Goal: Information Seeking & Learning: Learn about a topic

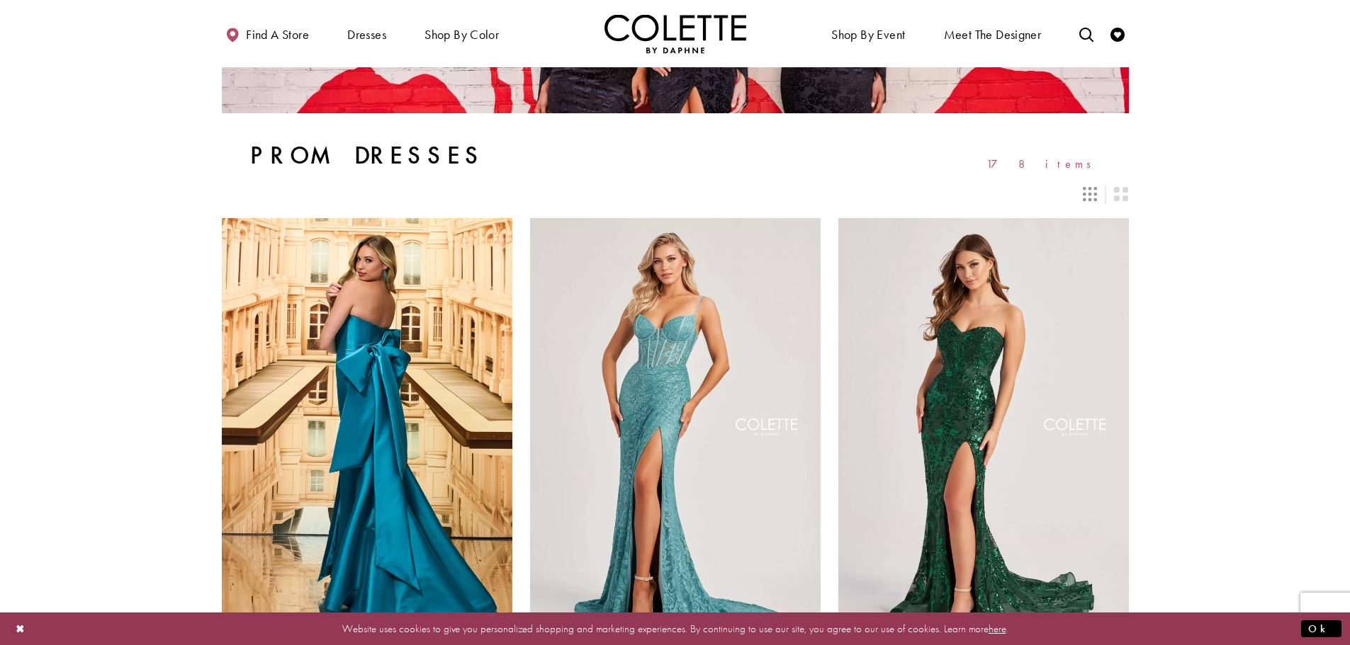
click at [1095, 194] on icon "Switch layout to 3 columns" at bounding box center [1090, 194] width 14 height 14
click at [1081, 194] on div "Layout Controls" at bounding box center [1089, 194] width 31 height 31
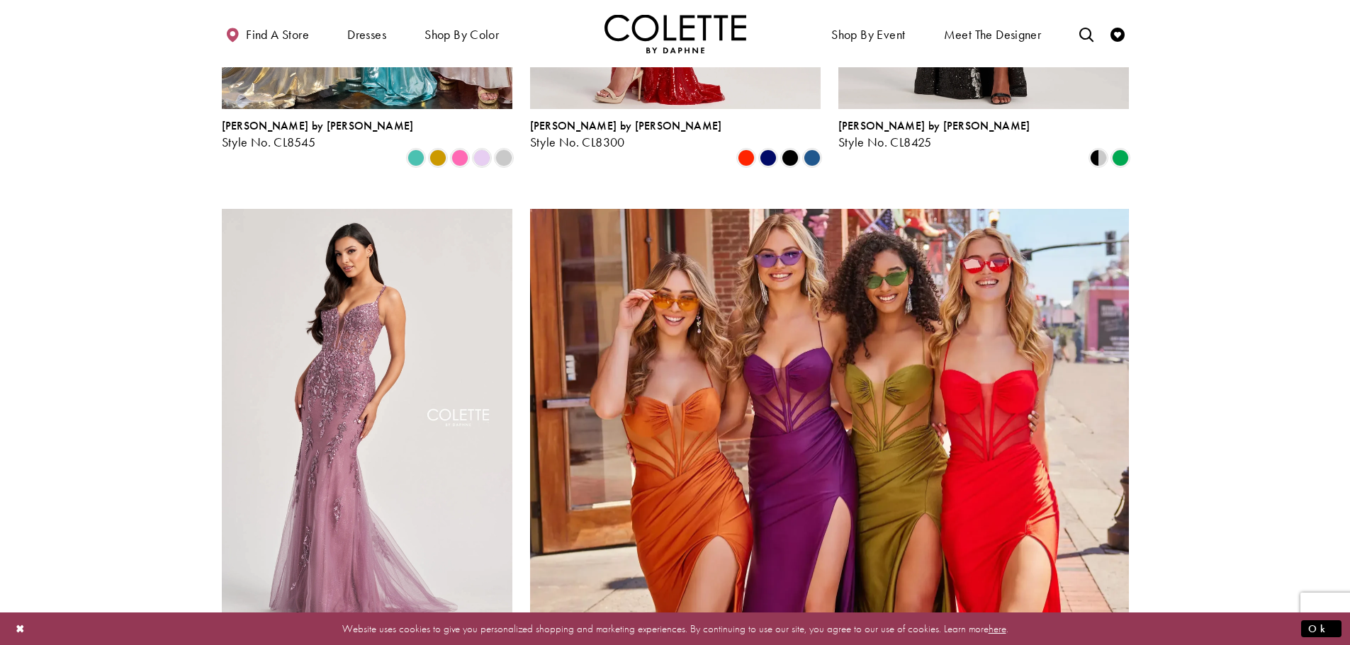
scroll to position [3117, 0]
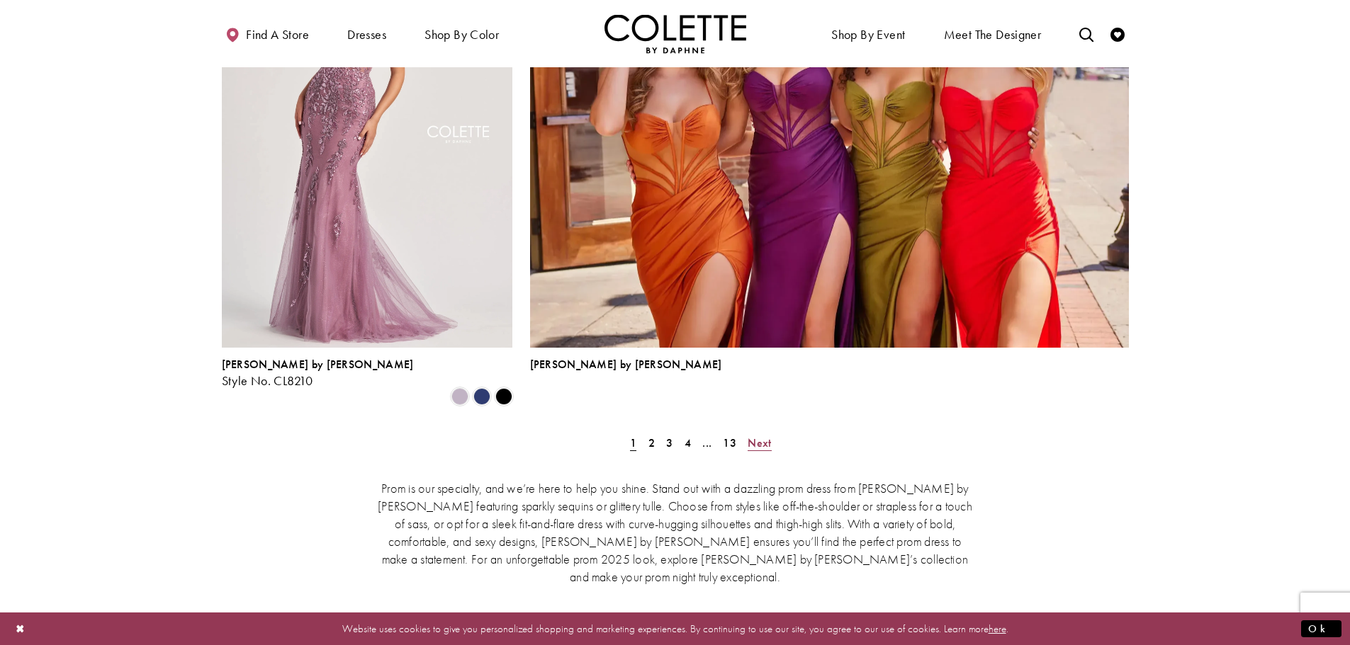
click at [767, 436] on span "Next" at bounding box center [758, 443] width 23 height 15
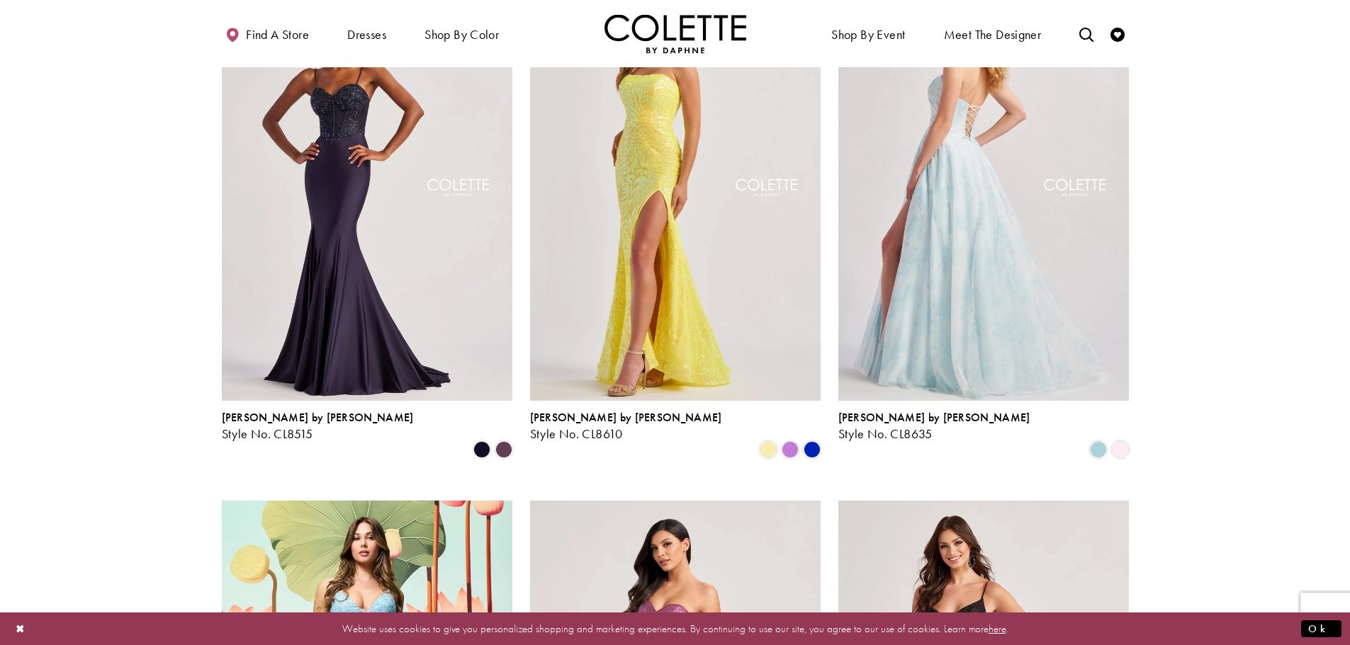
scroll to position [1355, 0]
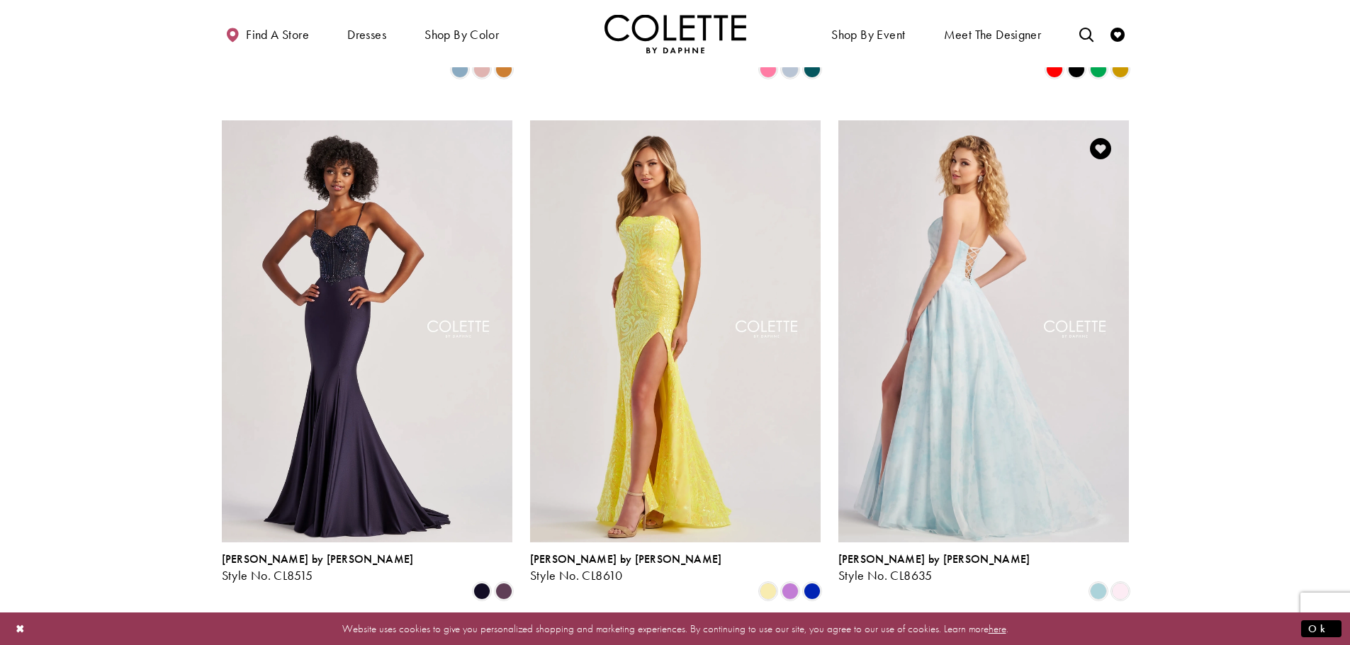
click at [956, 353] on img "Visit Colette by Daphne Style No. CL8635 Page" at bounding box center [983, 331] width 290 height 422
click at [974, 296] on img "Visit Colette by Daphne Style No. CL8635 Page" at bounding box center [983, 331] width 290 height 422
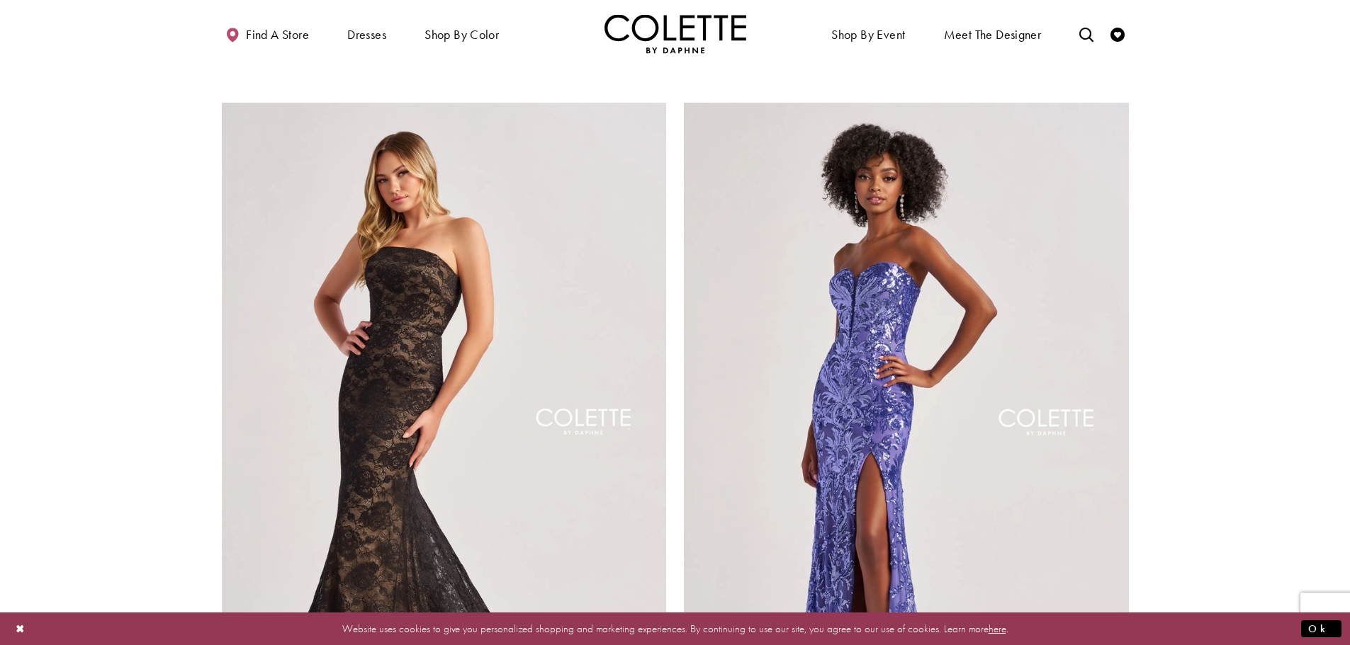
scroll to position [2772, 0]
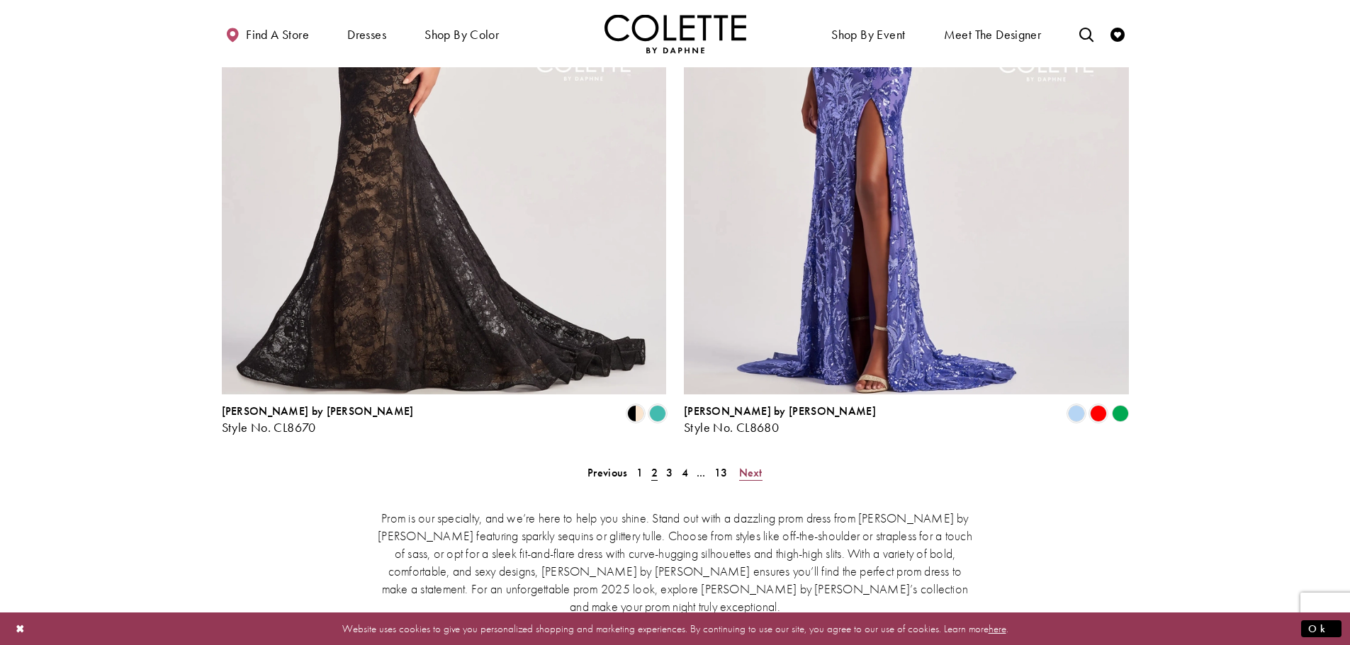
click at [749, 465] on span "Next" at bounding box center [750, 472] width 23 height 15
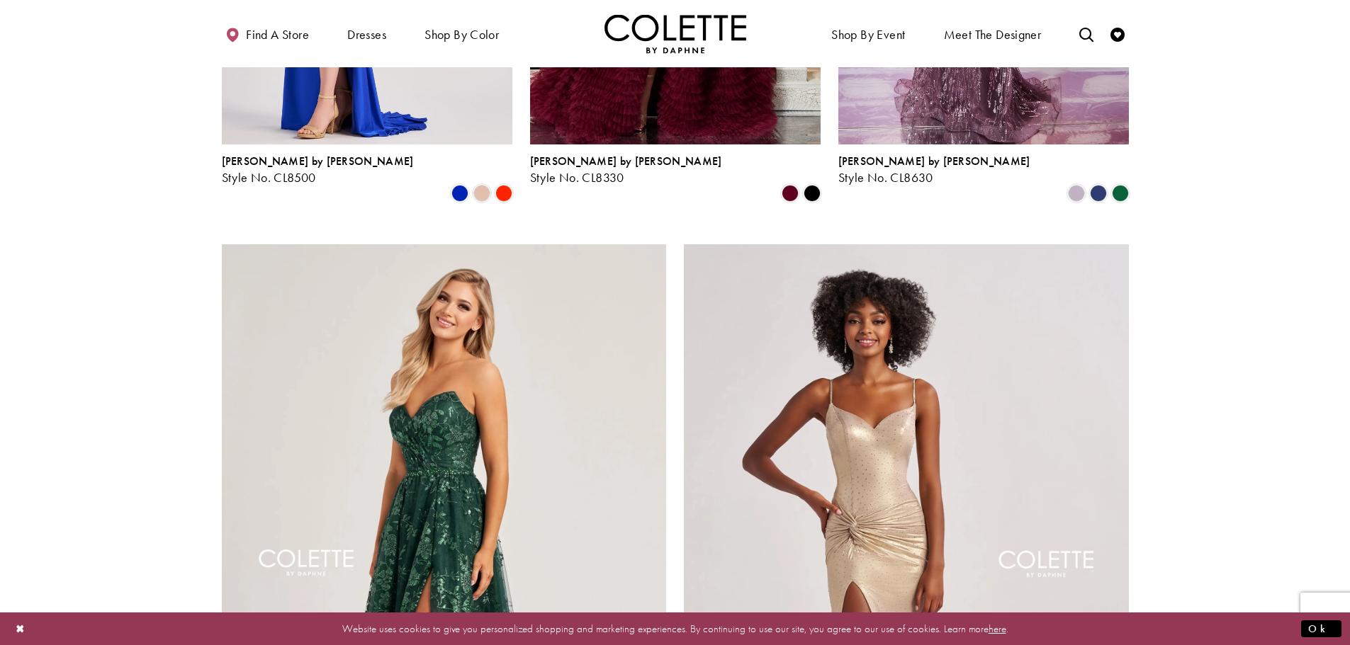
scroll to position [2560, 0]
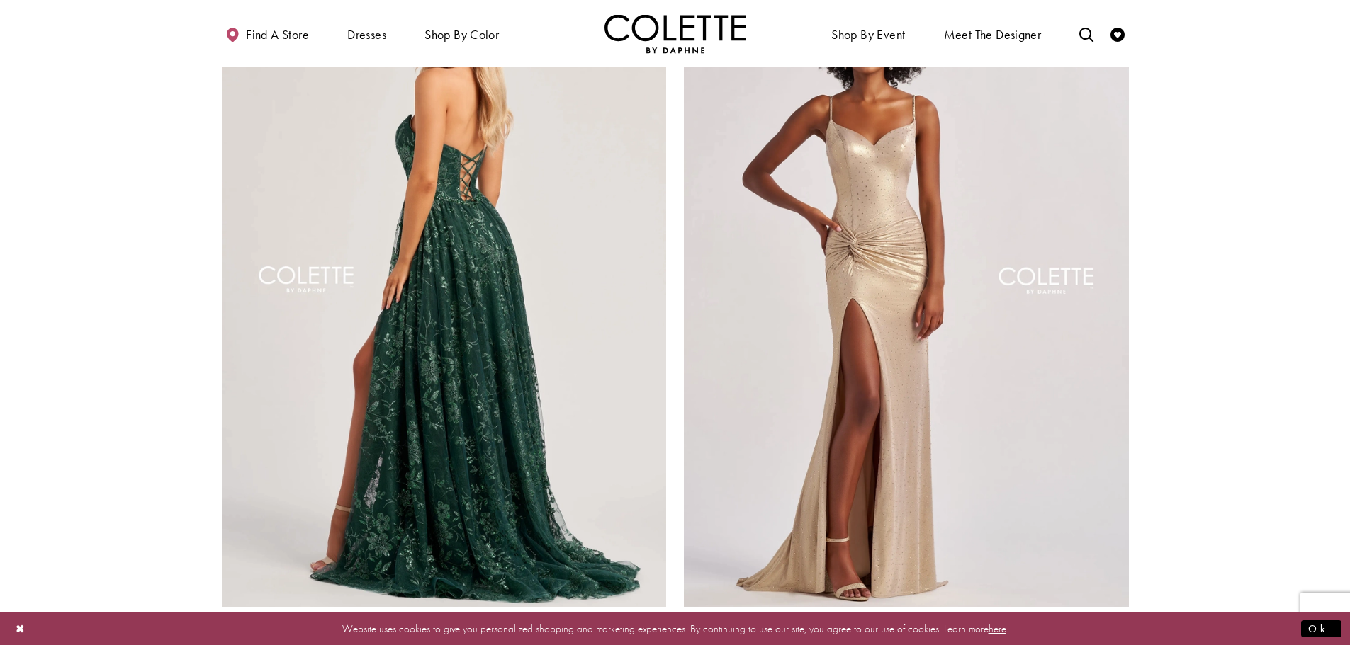
click at [488, 277] on img "Visit Colette by Daphne Style No. CL8260 Page" at bounding box center [444, 284] width 445 height 647
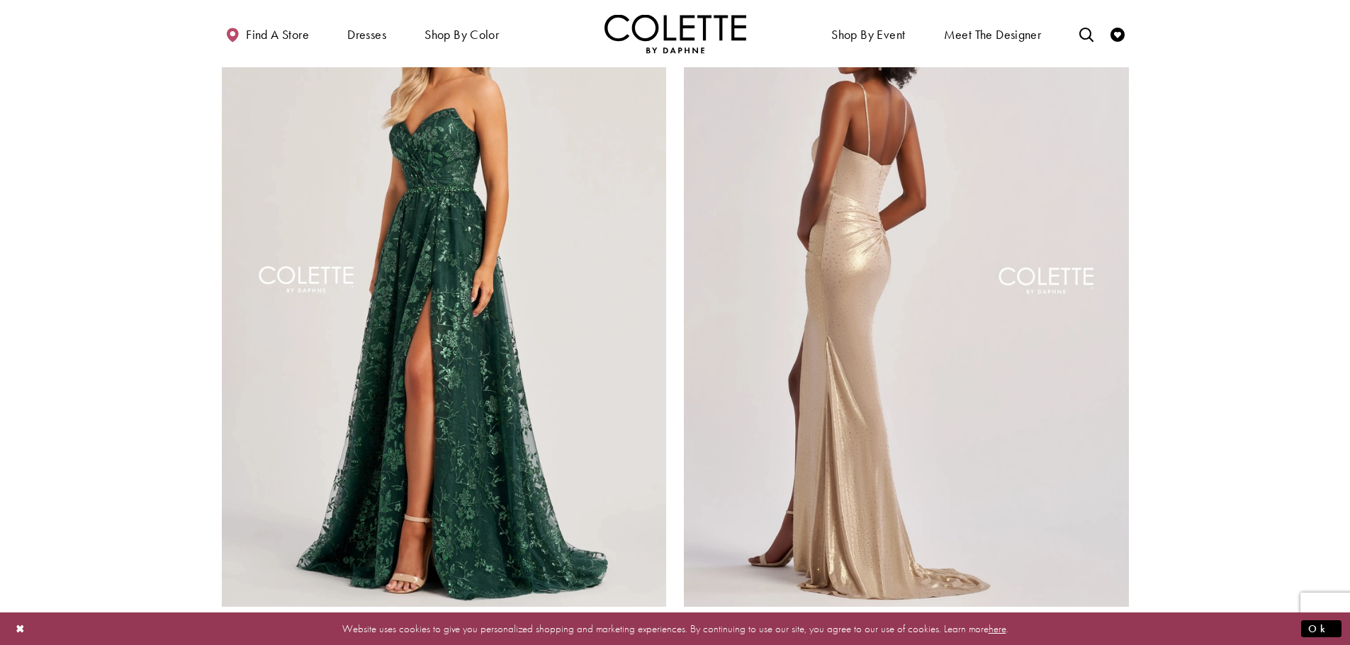
scroll to position [2914, 0]
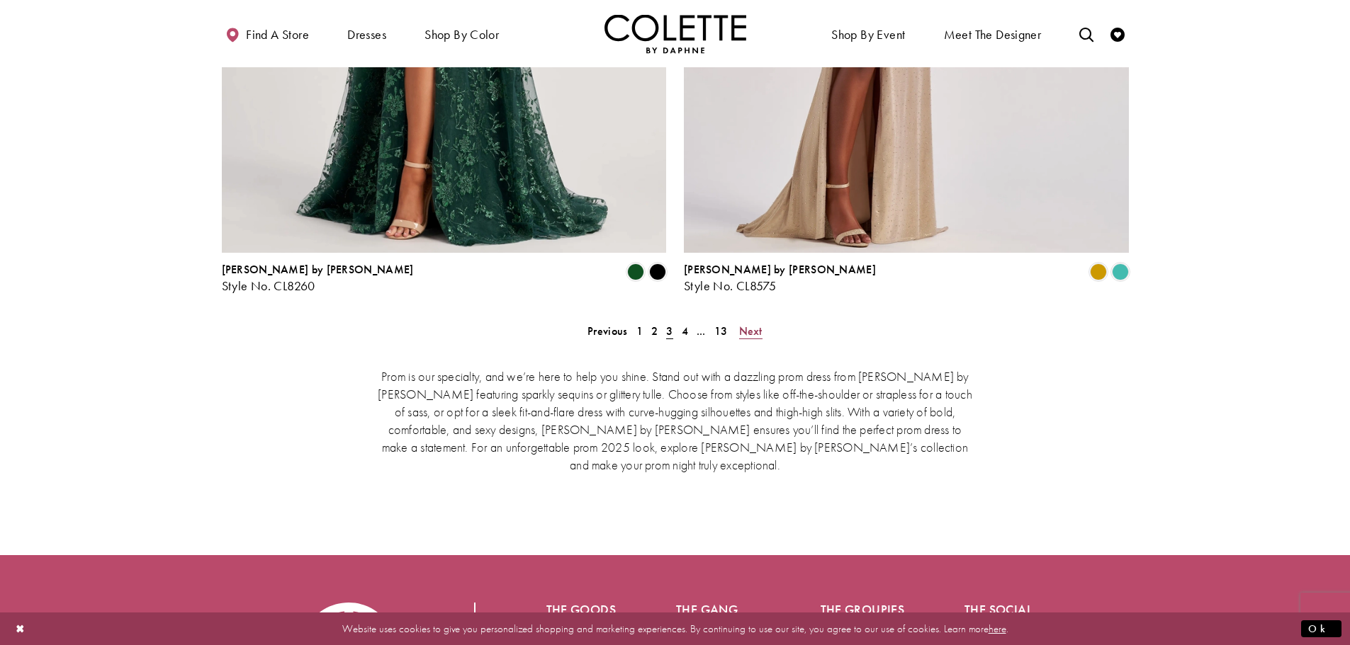
click at [748, 324] on span "Next" at bounding box center [750, 331] width 23 height 15
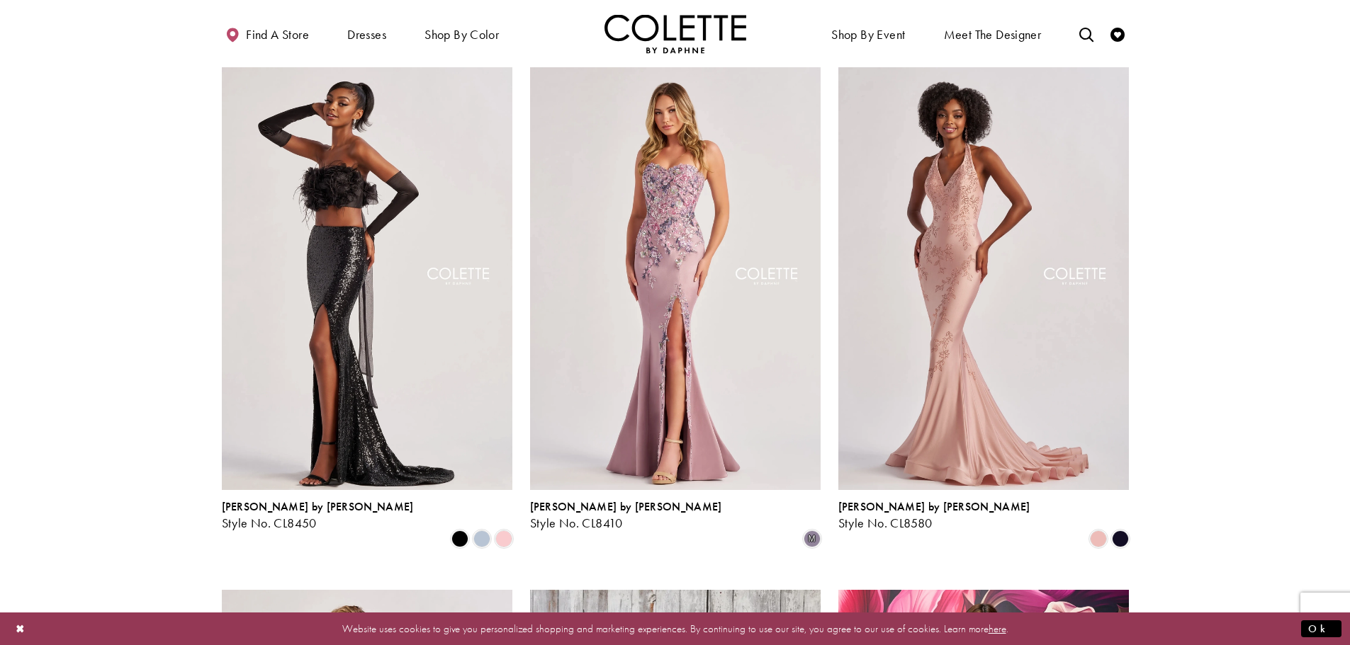
scroll to position [80, 0]
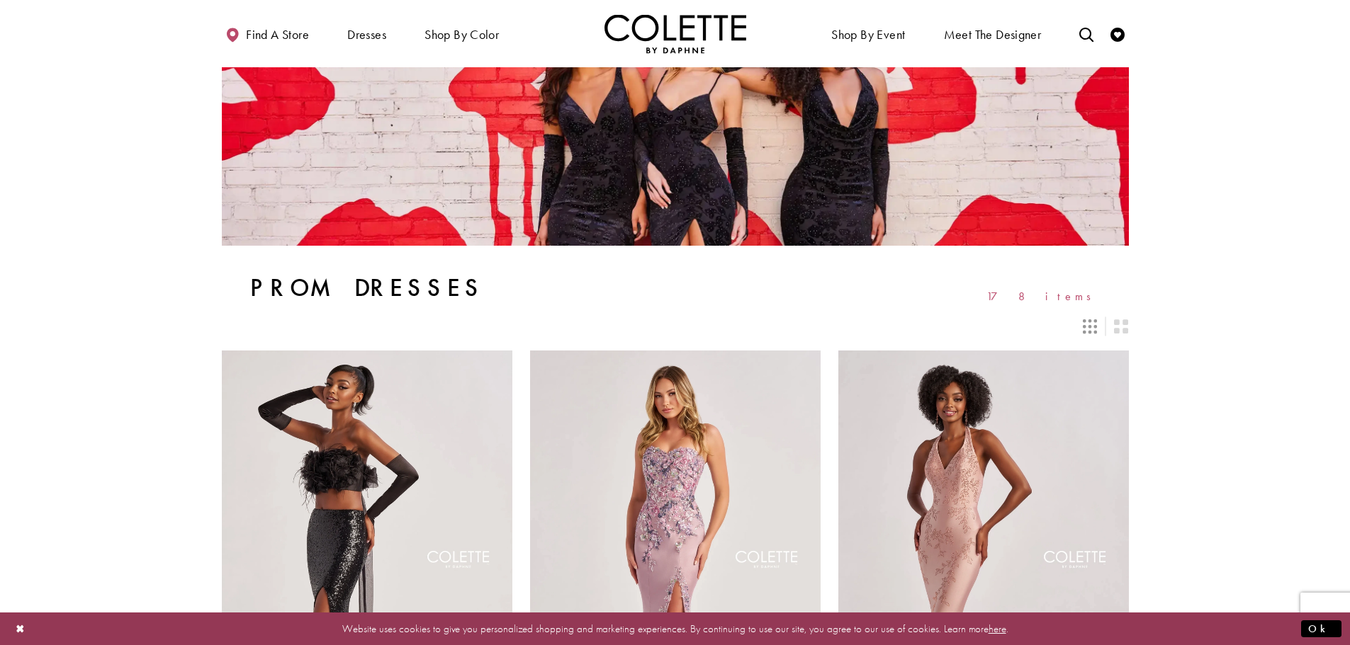
click at [1090, 329] on icon "Switch layout to 3 columns" at bounding box center [1090, 327] width 14 height 14
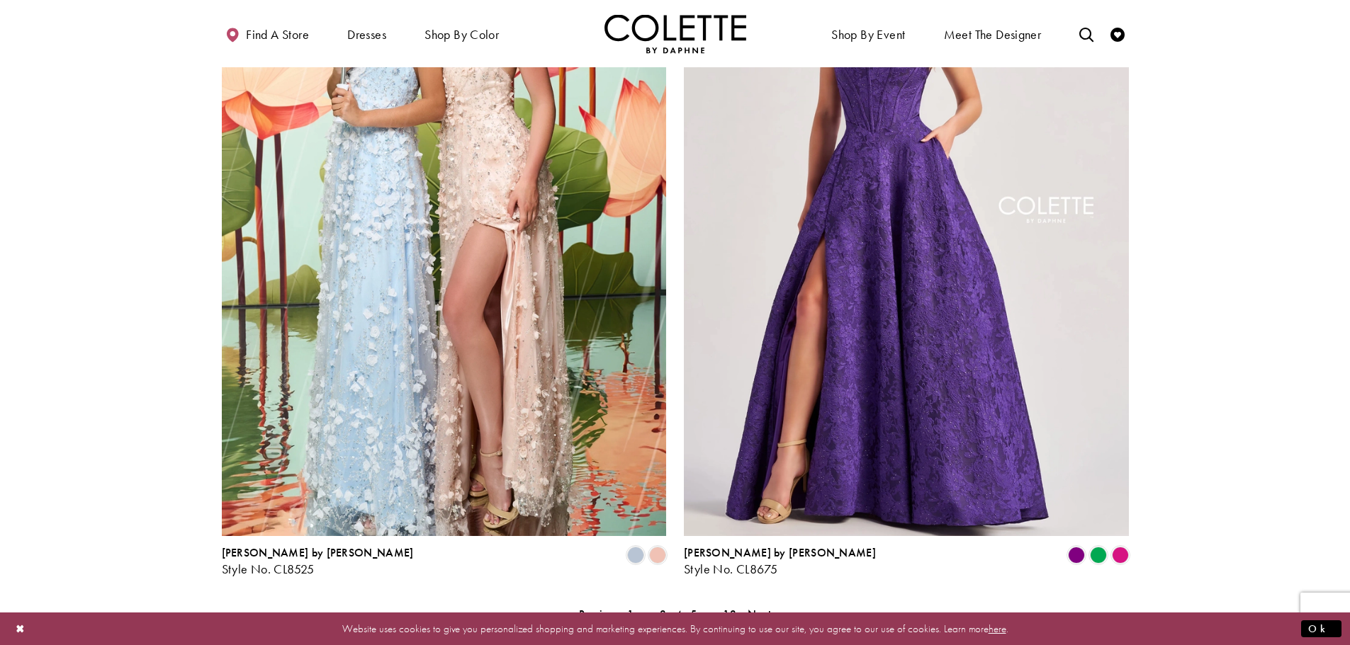
scroll to position [2489, 0]
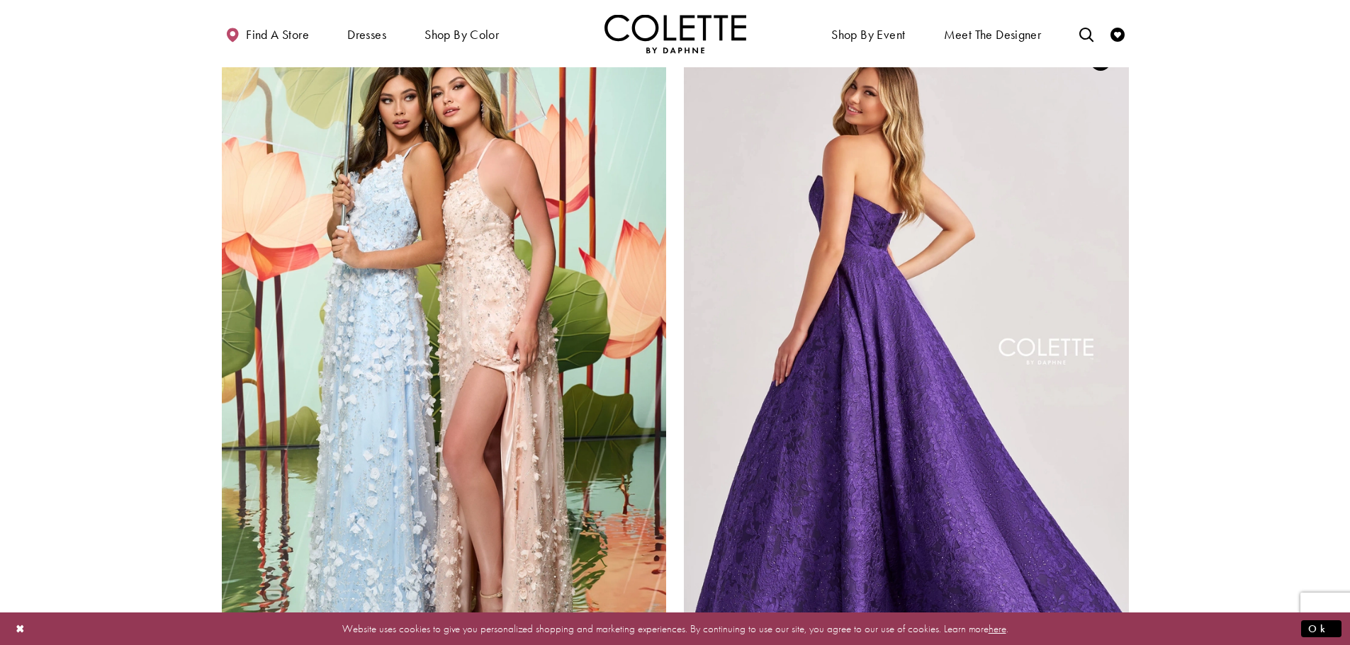
click at [888, 256] on img "Visit Colette by Daphne Style No. CL8675 Page" at bounding box center [906, 355] width 445 height 647
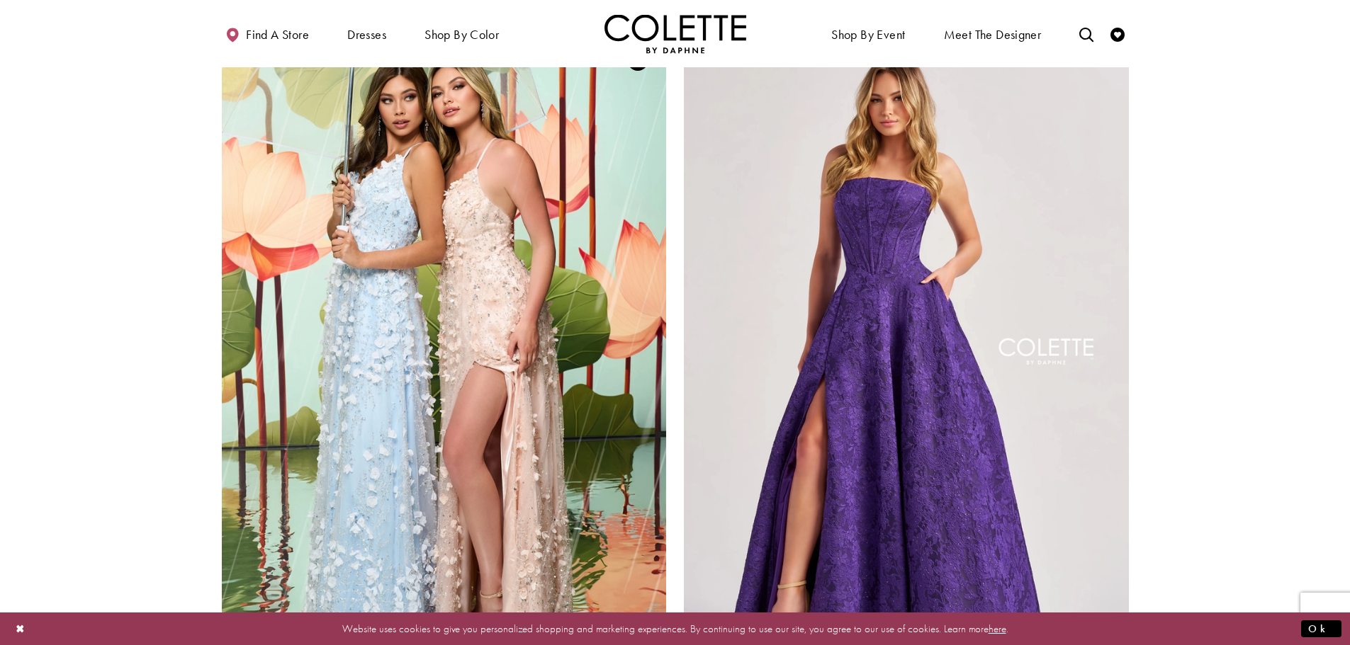
scroll to position [2843, 0]
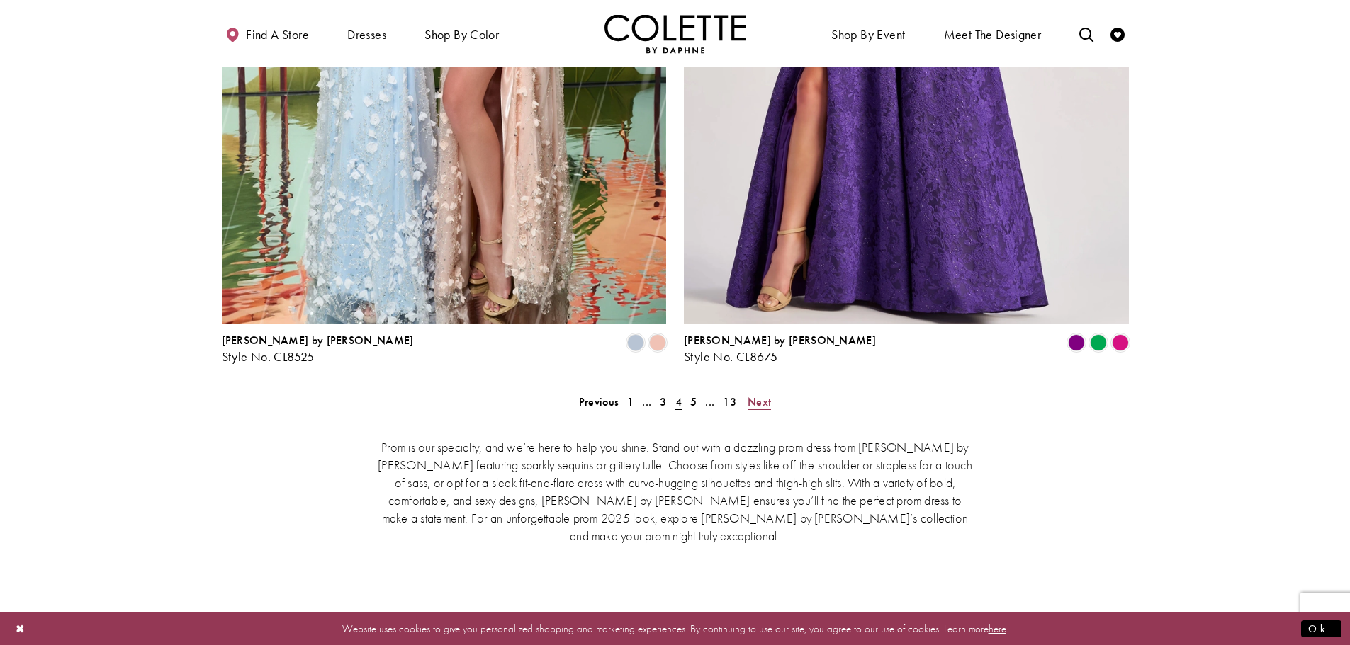
click at [764, 395] on span "Next" at bounding box center [758, 402] width 23 height 15
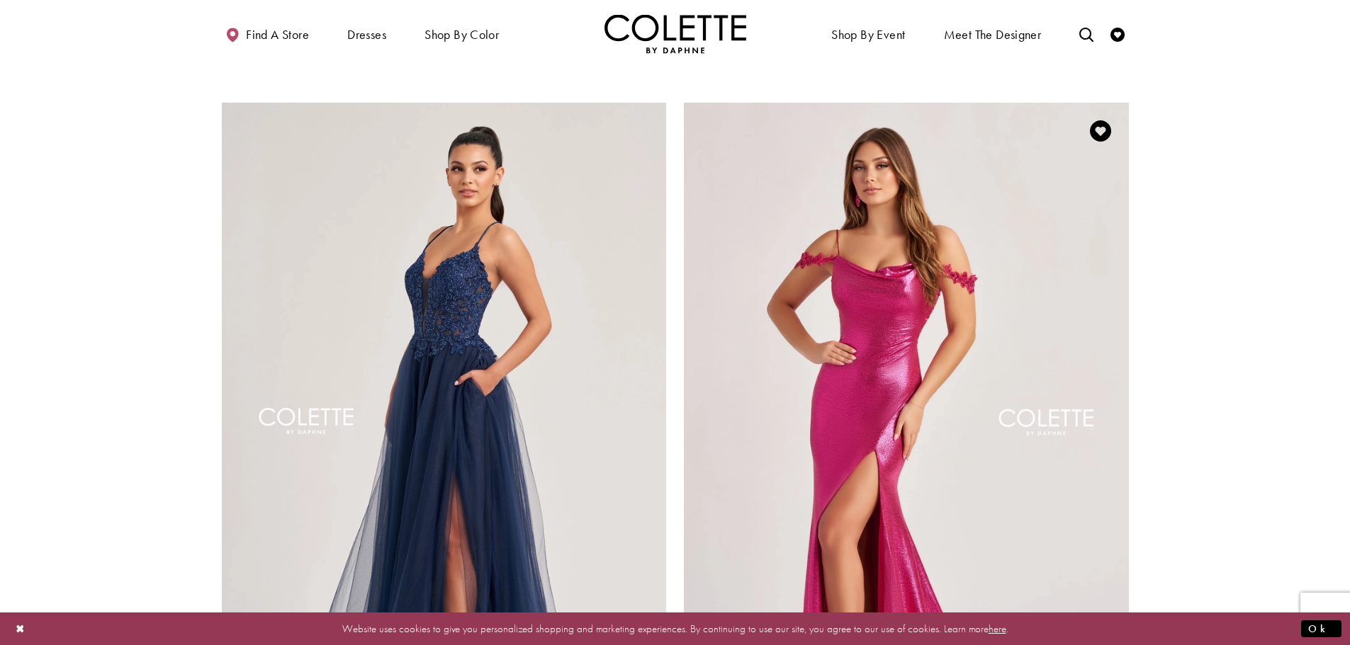
scroll to position [2772, 0]
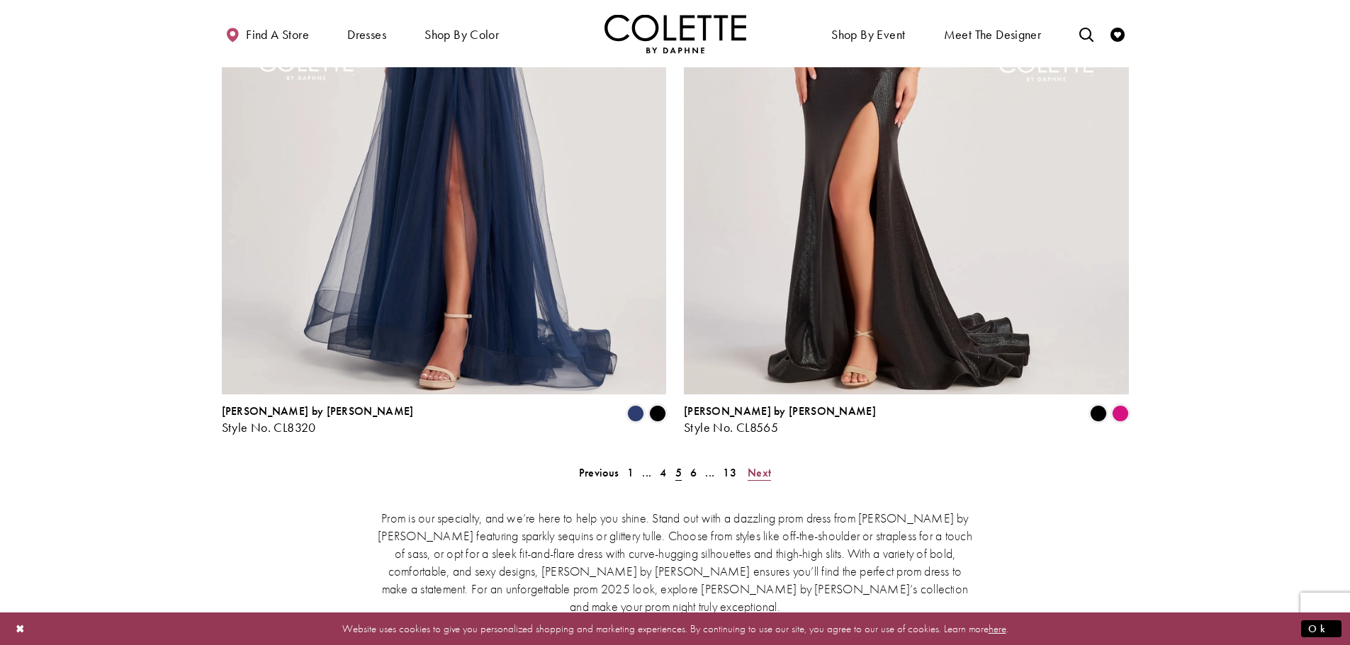
click at [759, 465] on span "Next" at bounding box center [758, 472] width 23 height 15
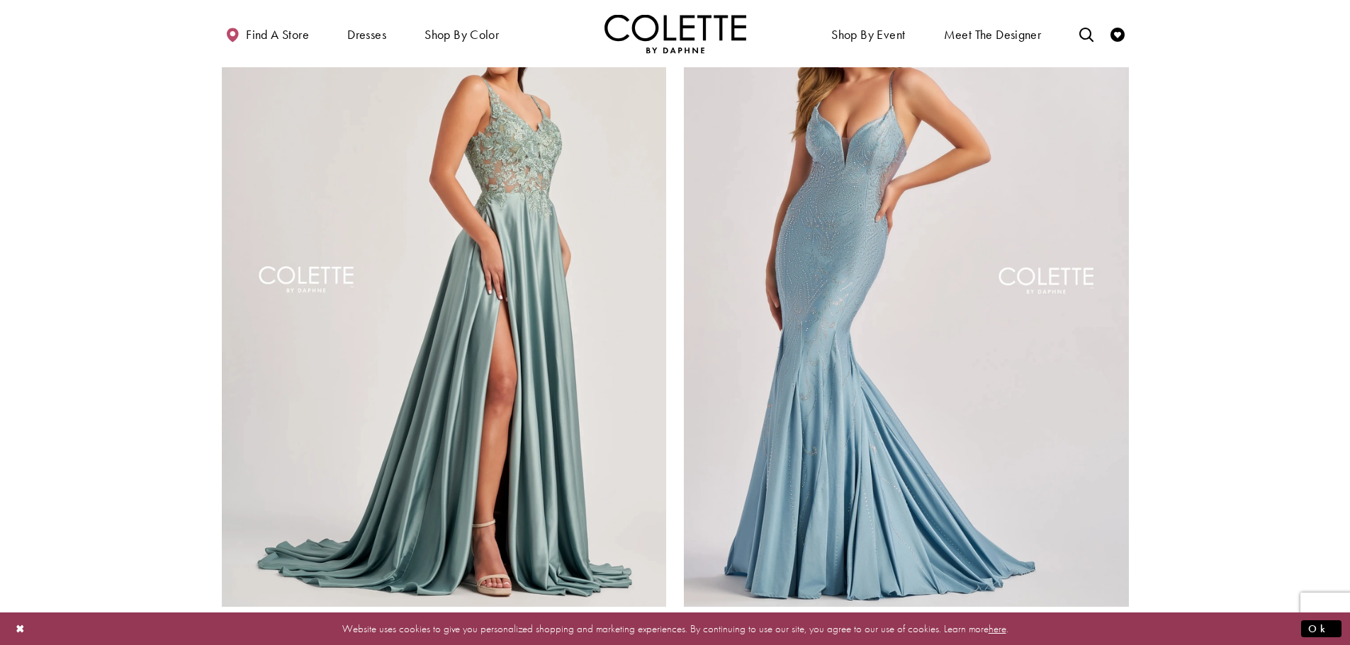
scroll to position [2772, 0]
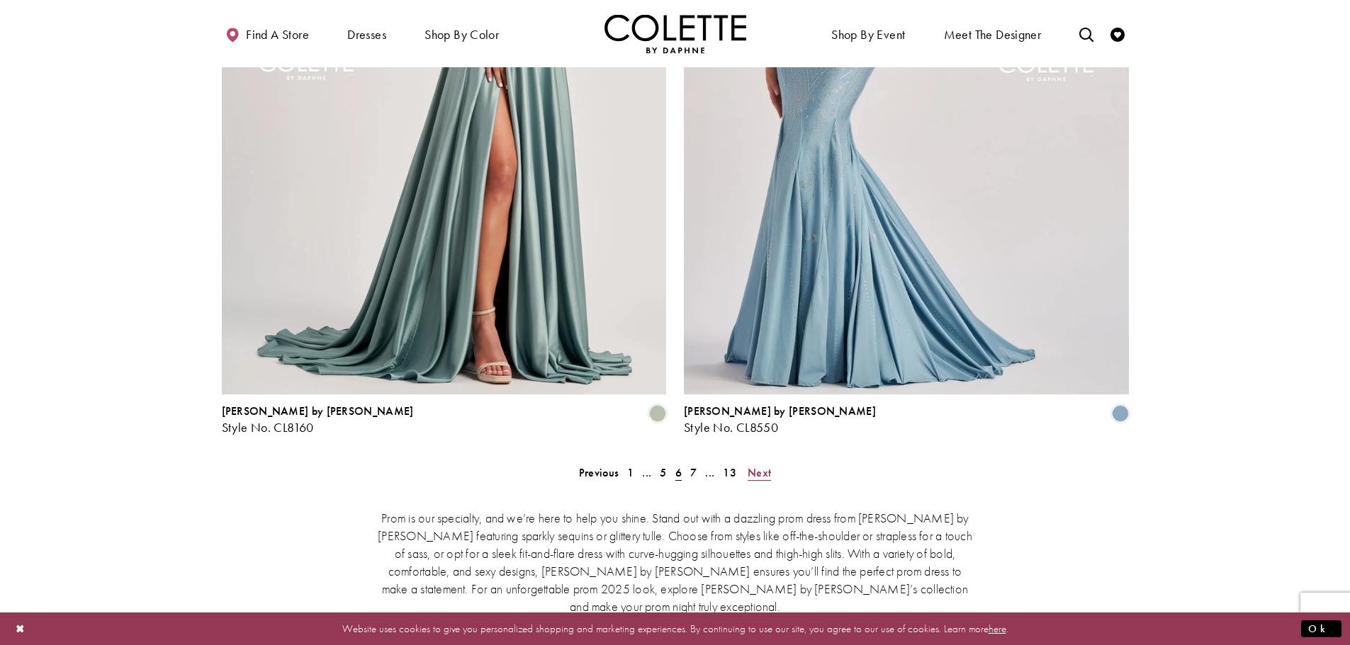
click at [760, 465] on span "Next" at bounding box center [758, 472] width 23 height 15
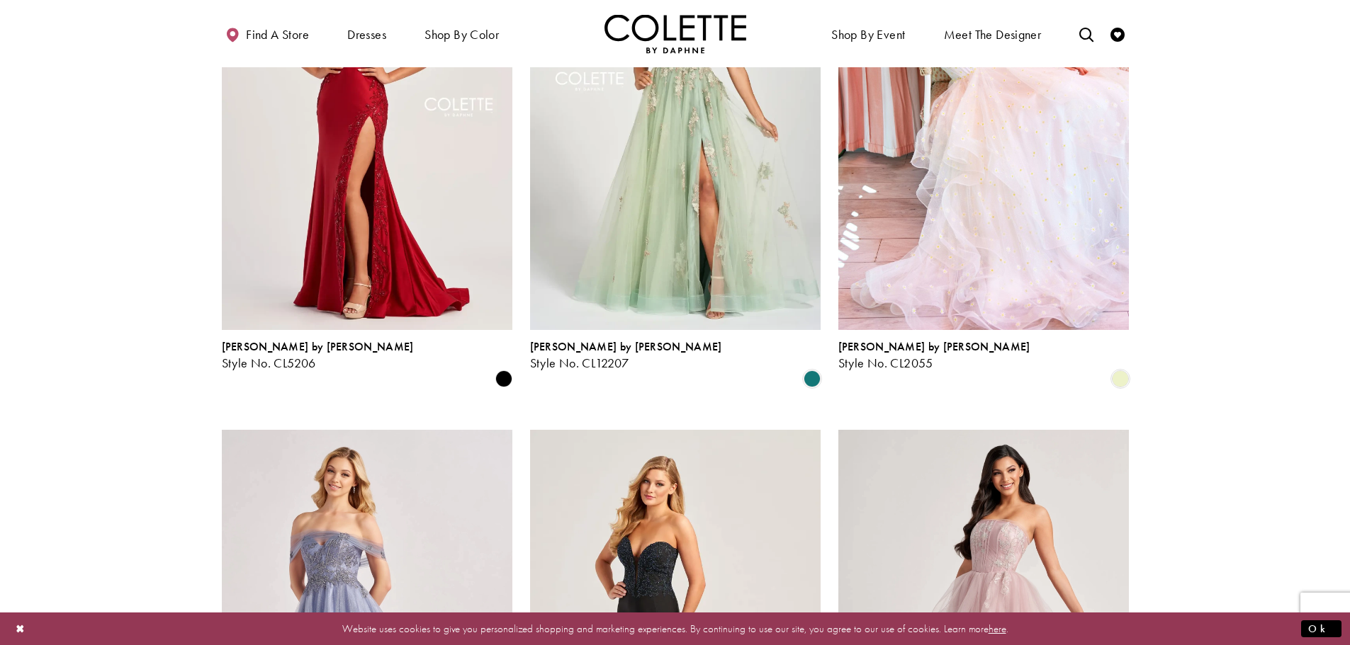
scroll to position [1497, 0]
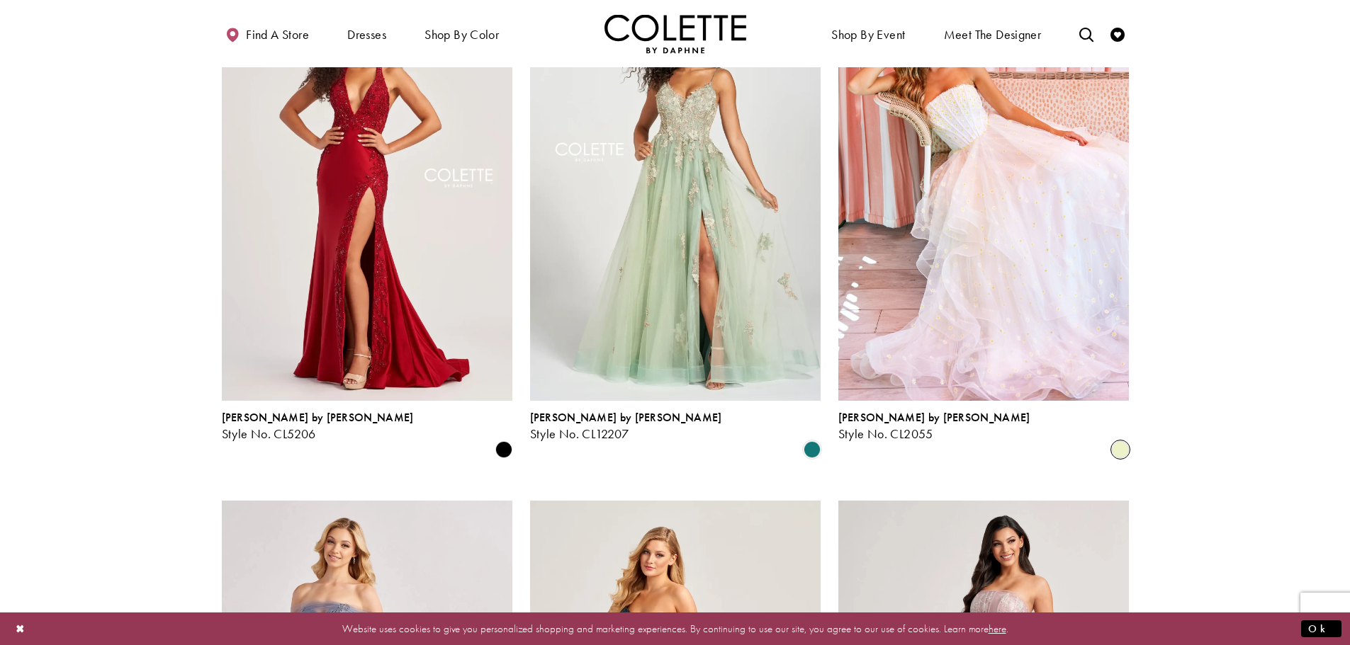
click at [1125, 441] on span "Product List" at bounding box center [1120, 449] width 17 height 17
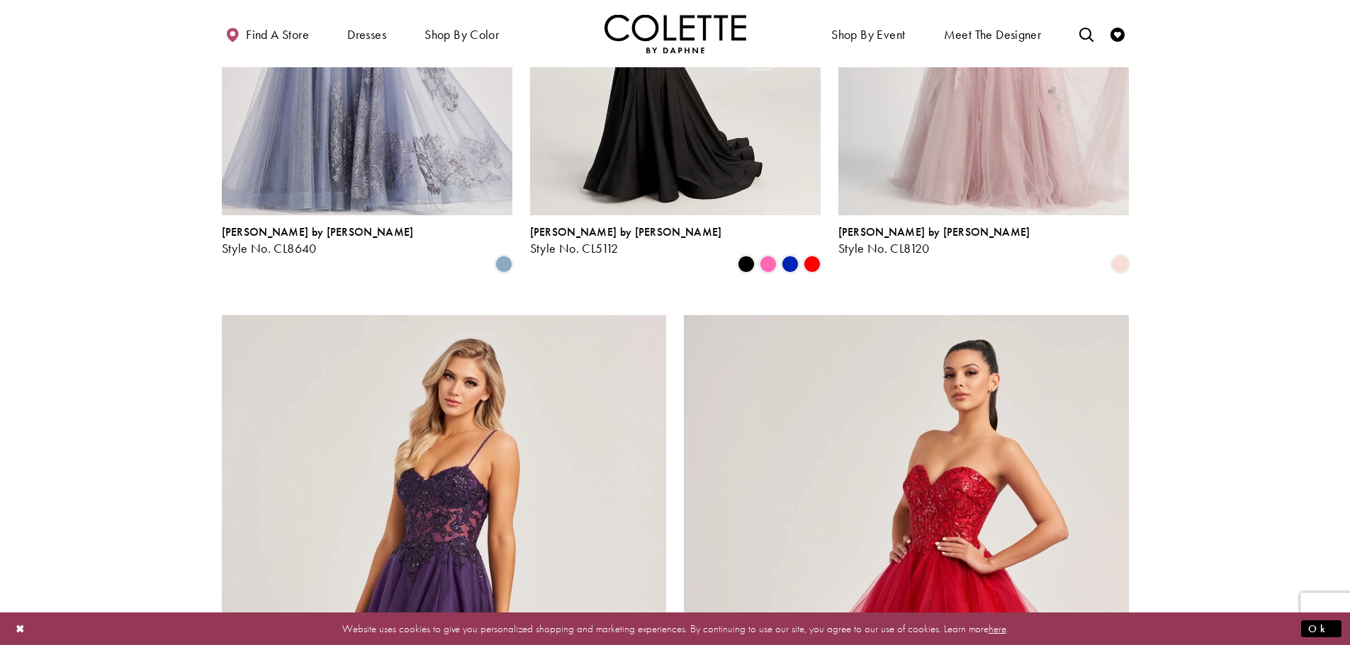
scroll to position [2630, 0]
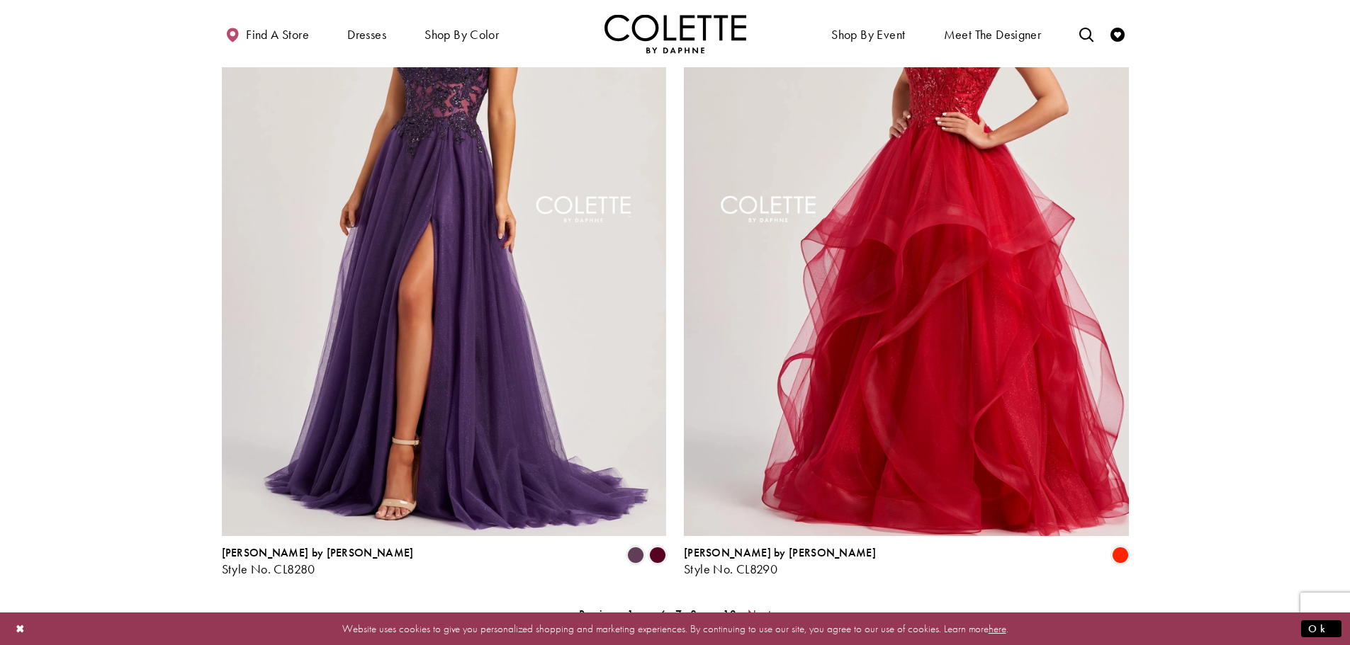
click at [753, 607] on span "Next" at bounding box center [758, 614] width 23 height 15
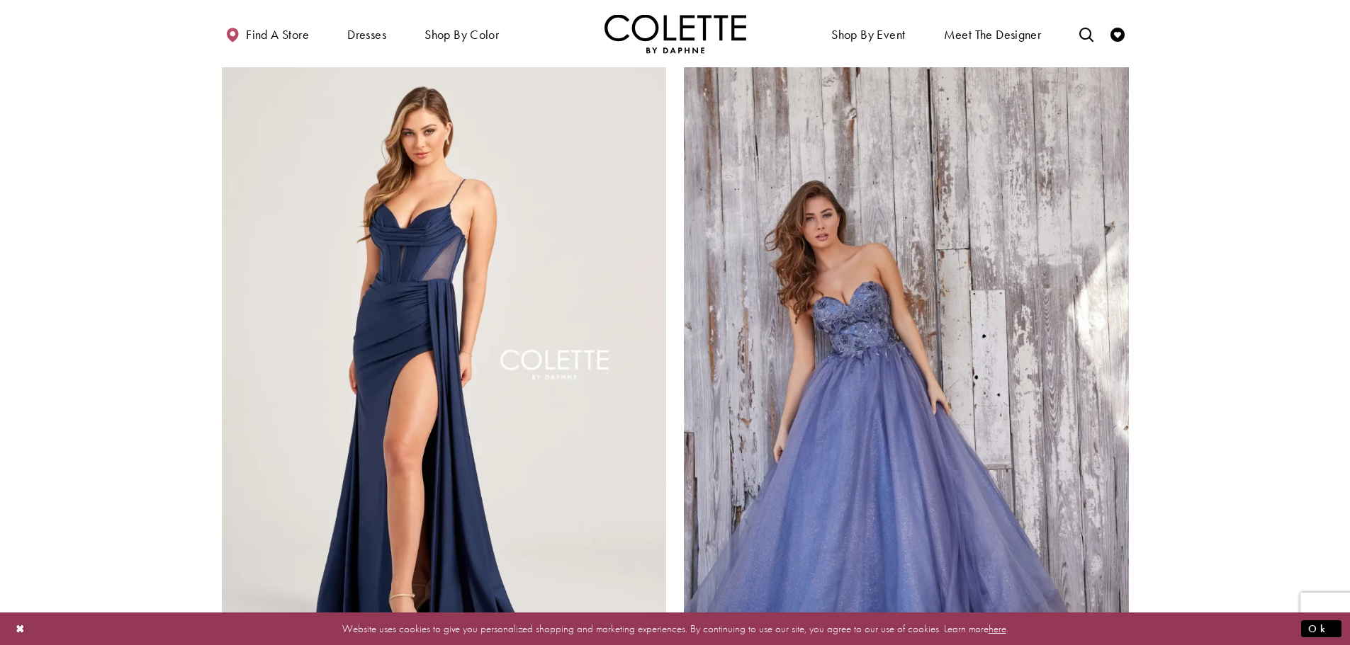
scroll to position [2772, 0]
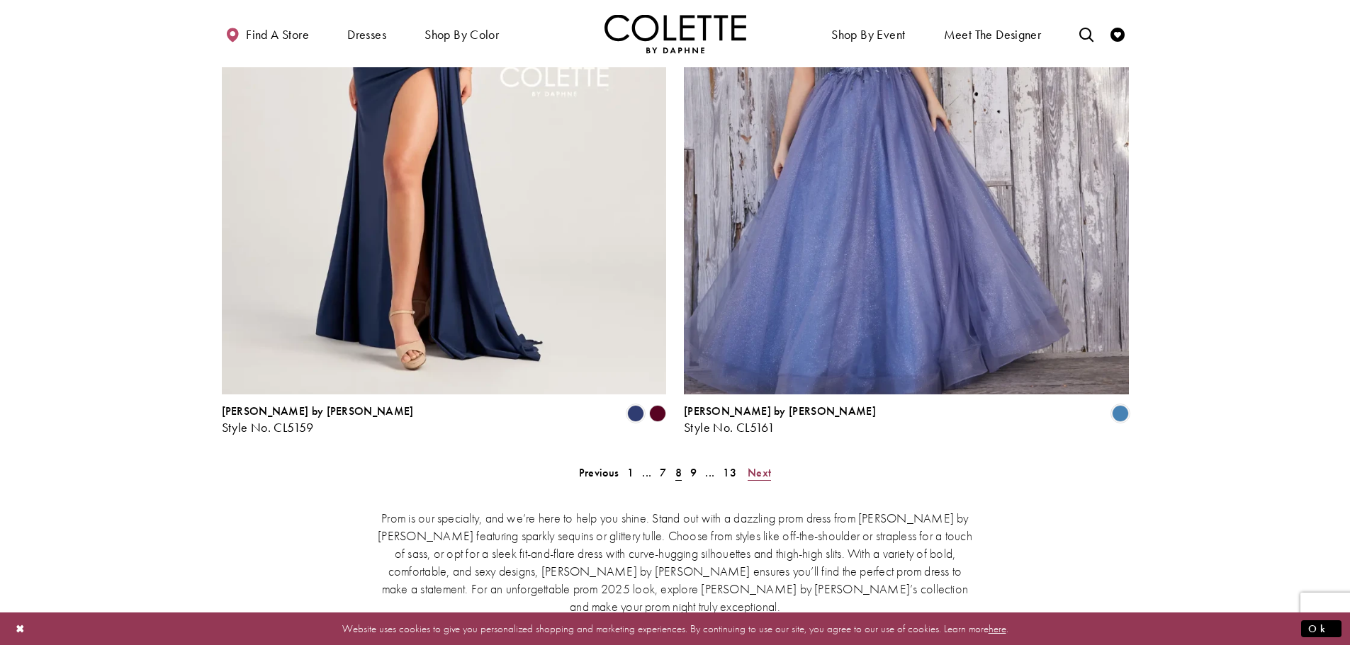
click at [763, 465] on span "Next" at bounding box center [758, 472] width 23 height 15
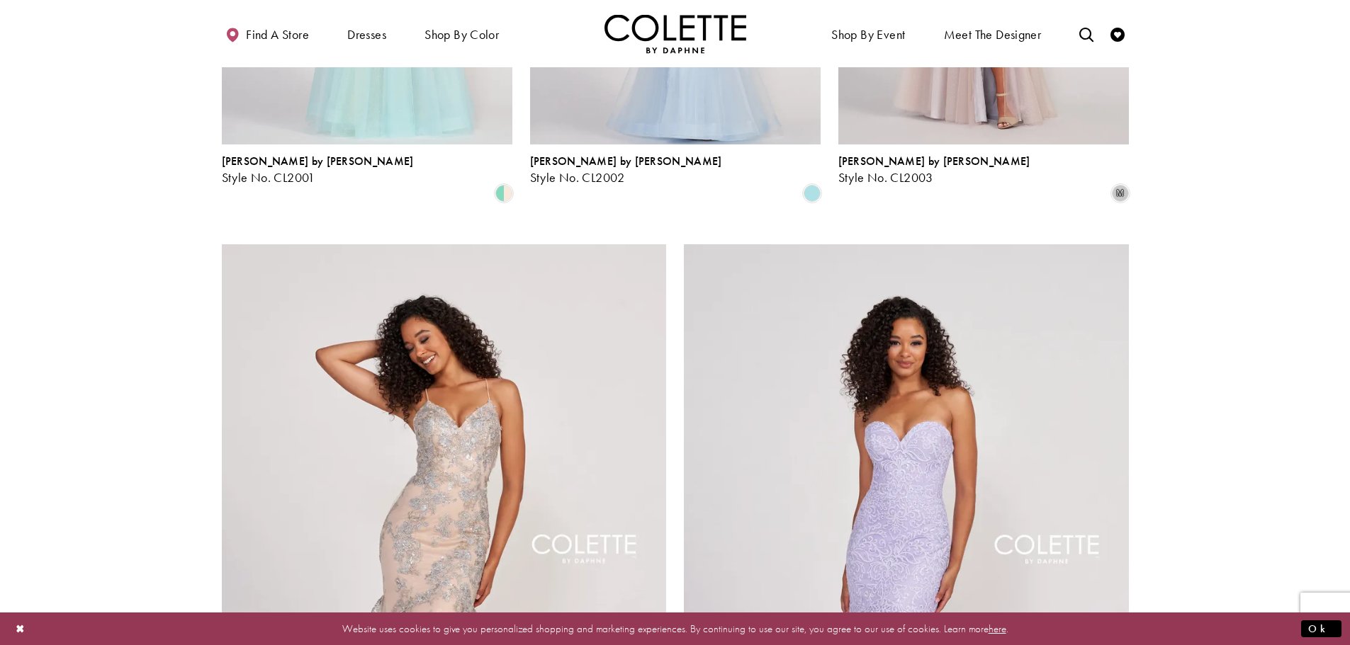
scroll to position [2630, 0]
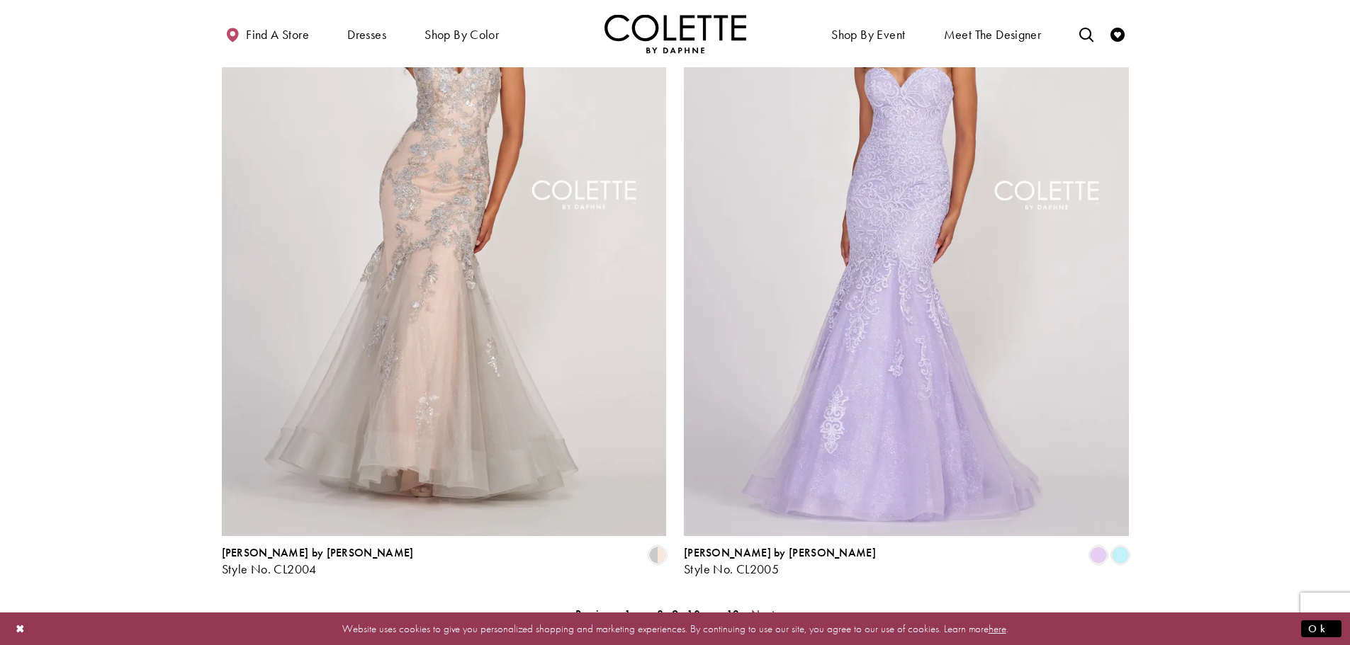
click at [769, 607] on span "Next" at bounding box center [762, 614] width 23 height 15
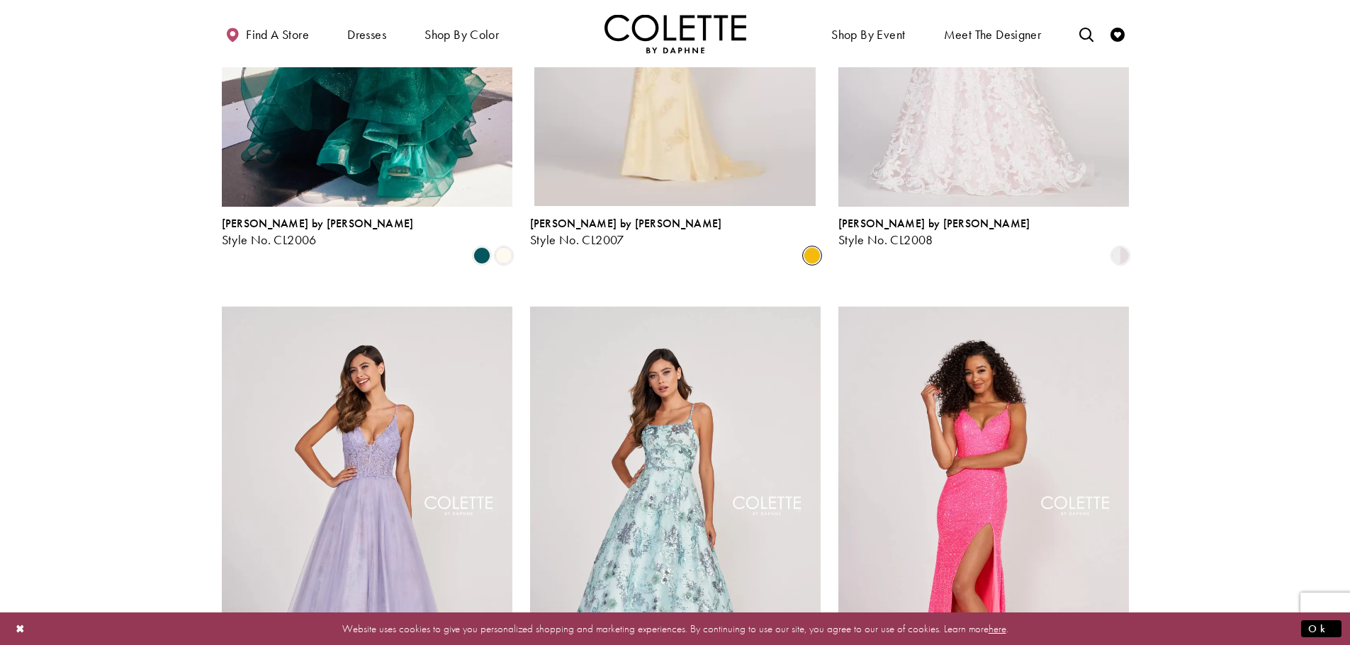
scroll to position [859, 0]
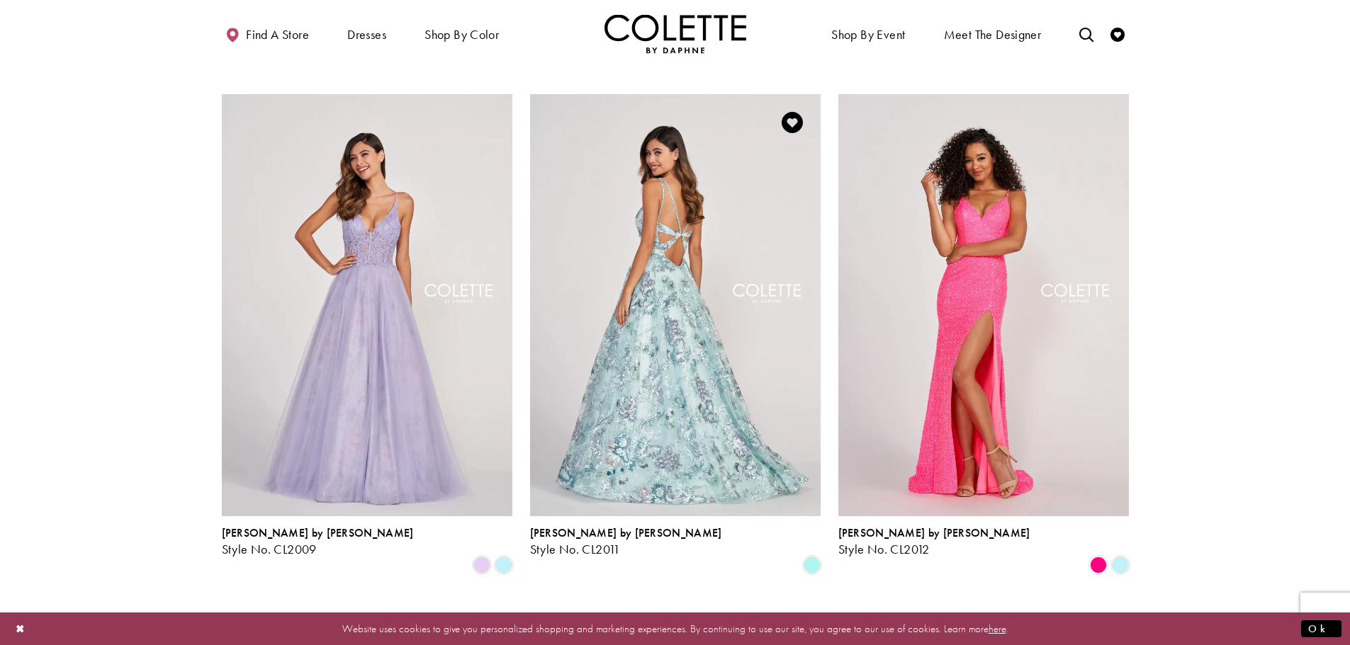
click at [648, 353] on img "Visit Colette by Daphne Style No. CL2011 Page" at bounding box center [675, 305] width 290 height 422
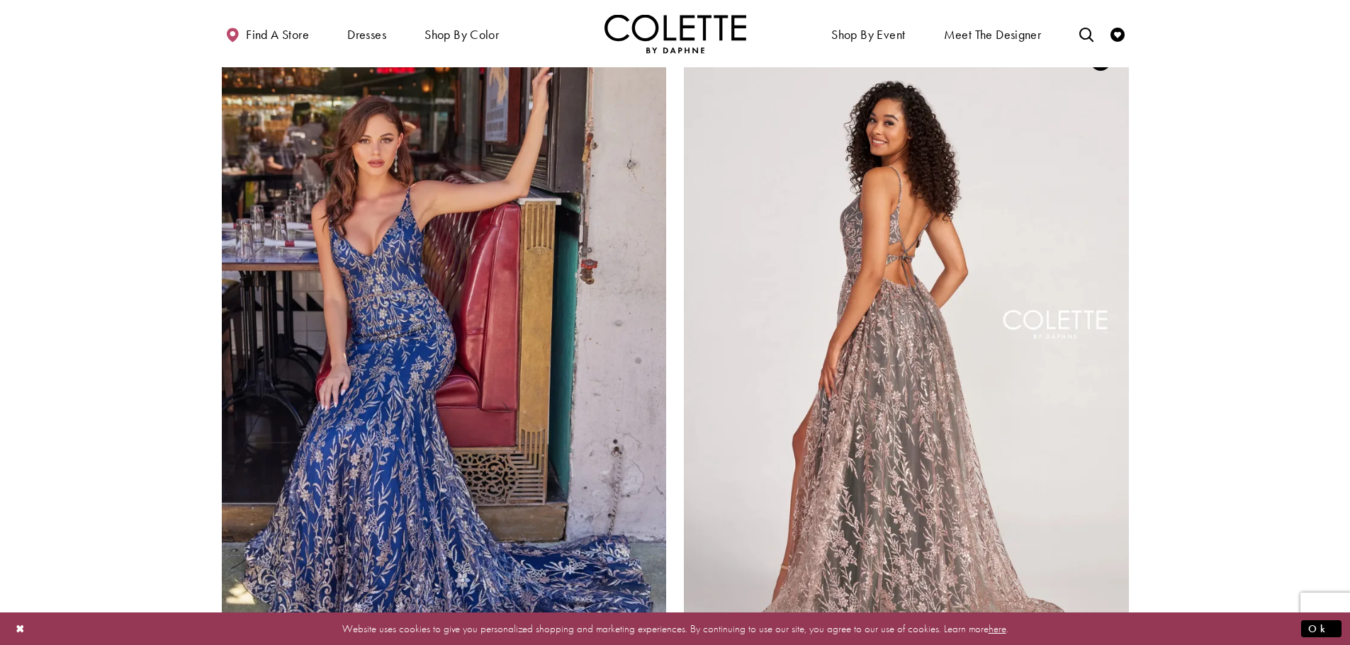
scroll to position [2772, 0]
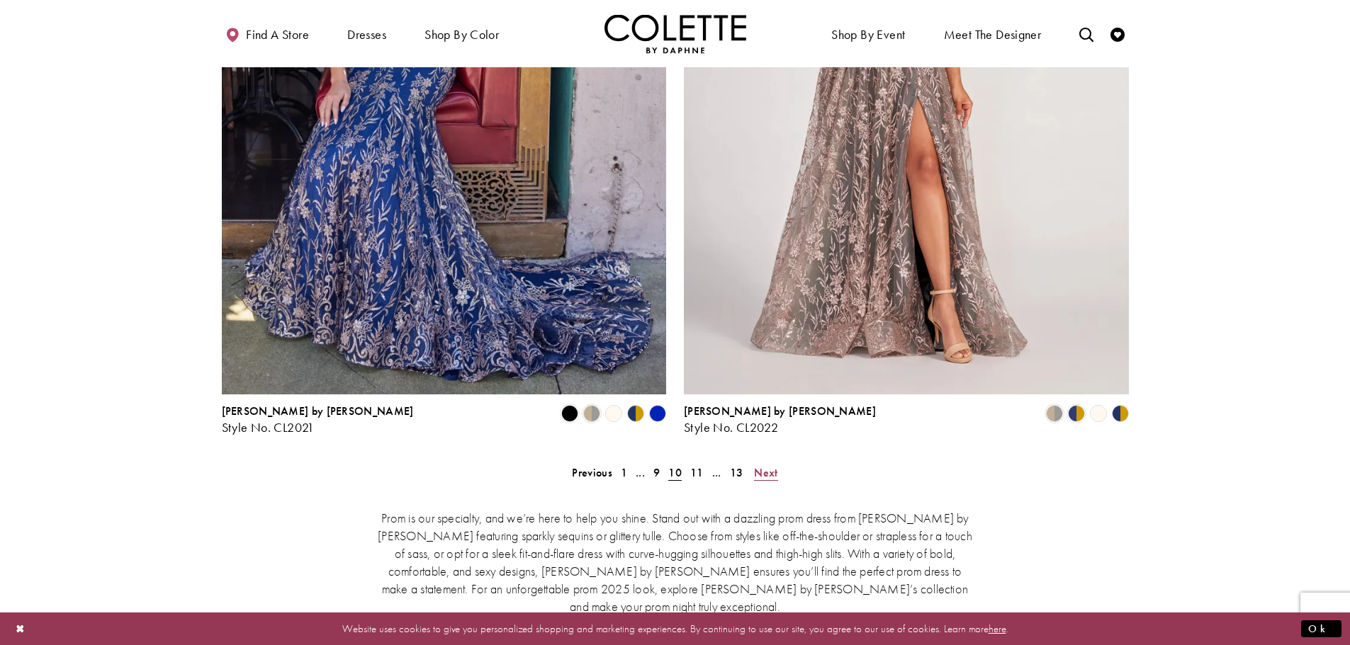
click at [762, 465] on span "Next" at bounding box center [765, 472] width 23 height 15
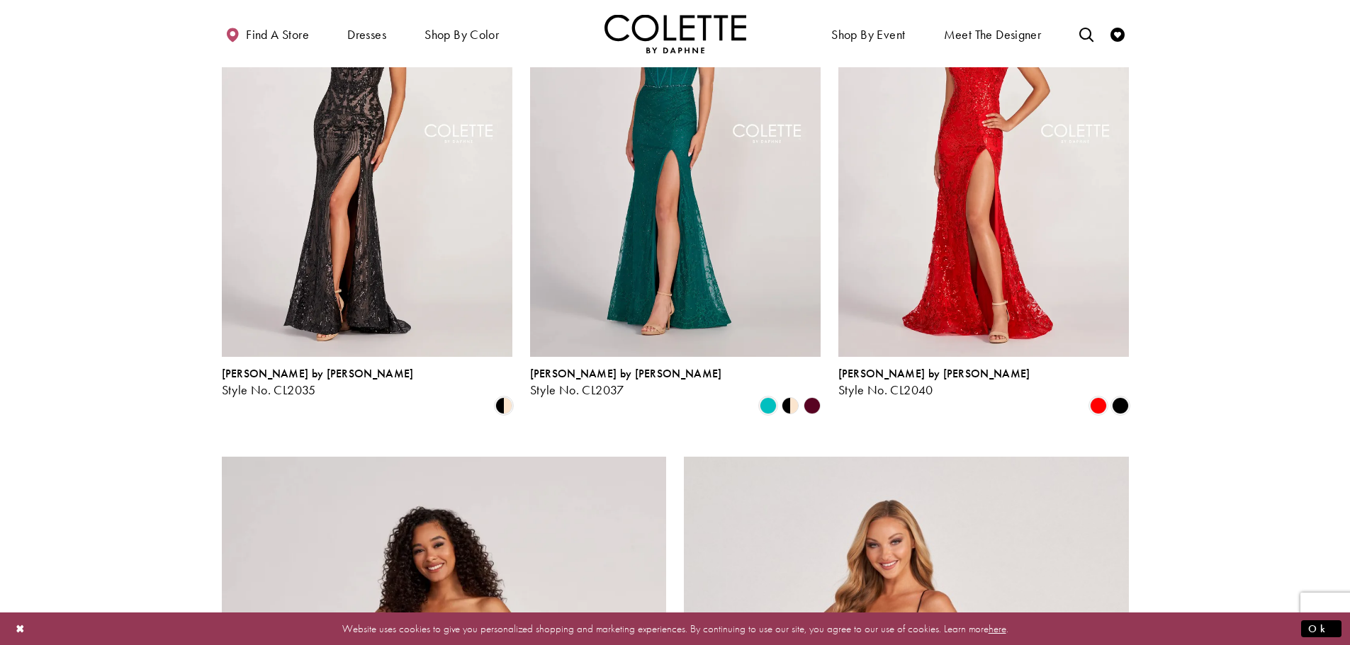
scroll to position [2418, 0]
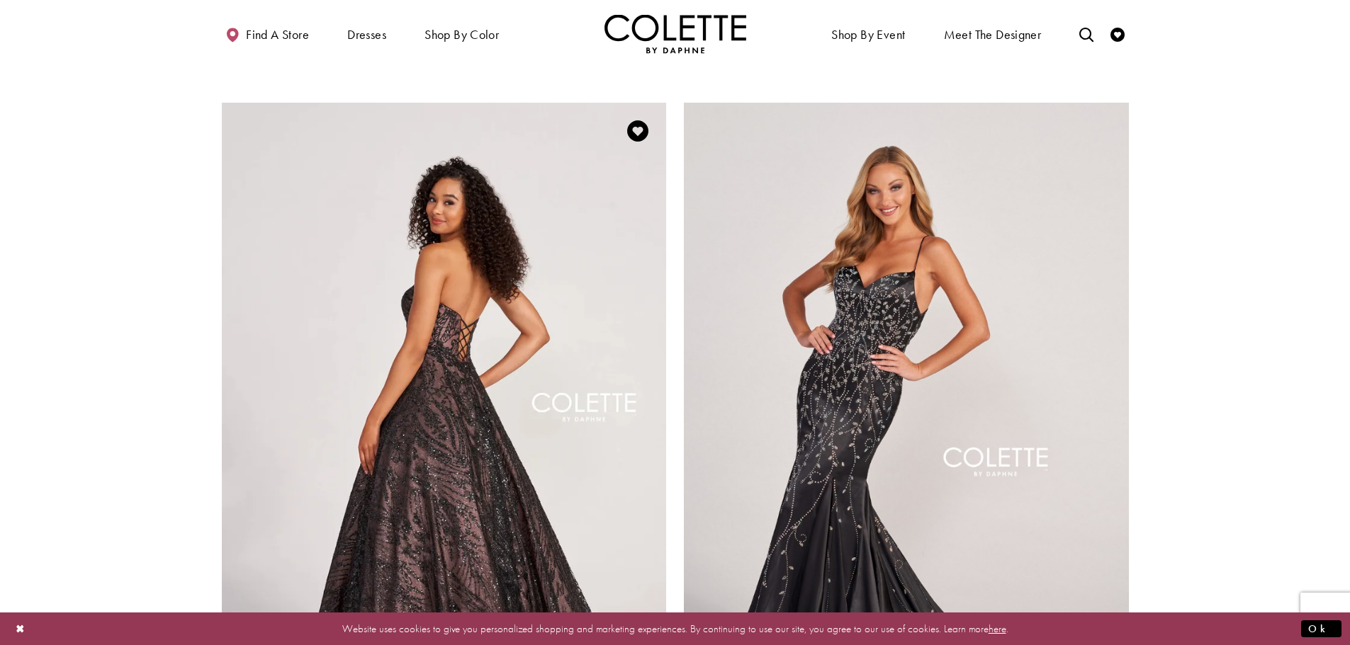
click at [482, 377] on img "Visit Colette by Daphne Style No. CL2042 Page" at bounding box center [444, 426] width 445 height 647
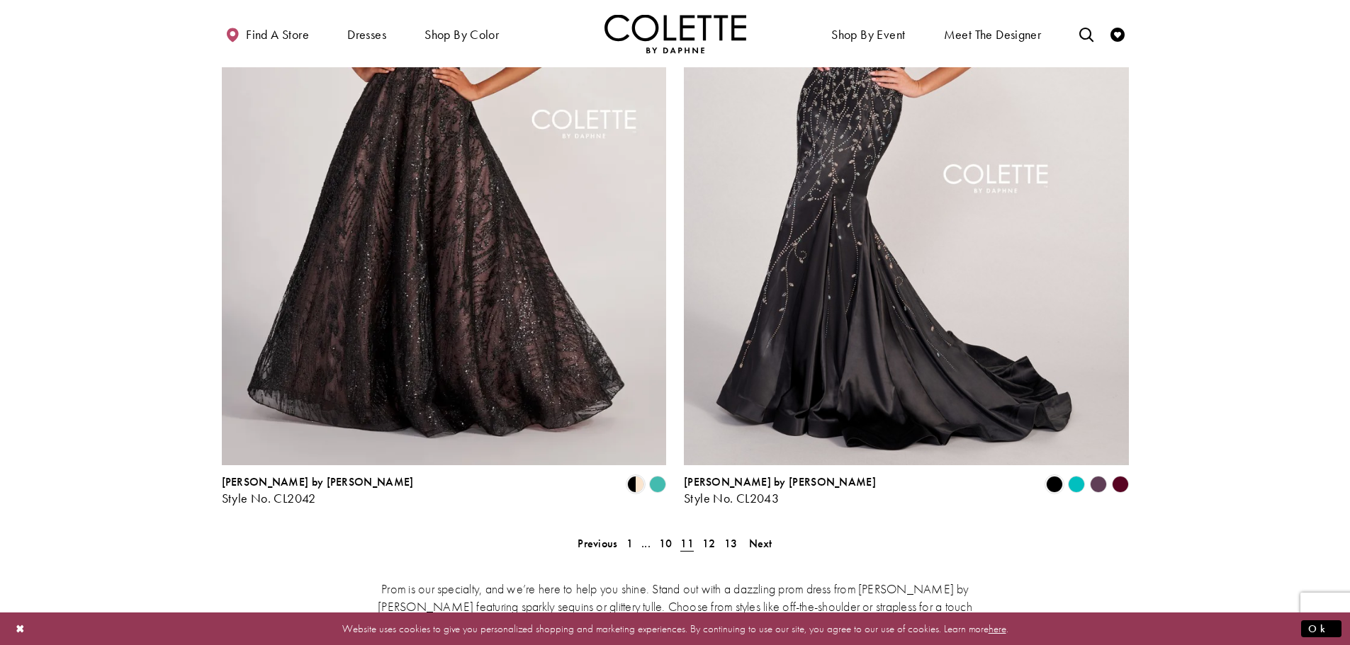
click at [1075, 474] on polygon "Product List" at bounding box center [1076, 485] width 22 height 22
click at [1102, 474] on polygon "Product List" at bounding box center [1098, 485] width 22 height 22
click at [757, 536] on span "Next" at bounding box center [760, 543] width 23 height 15
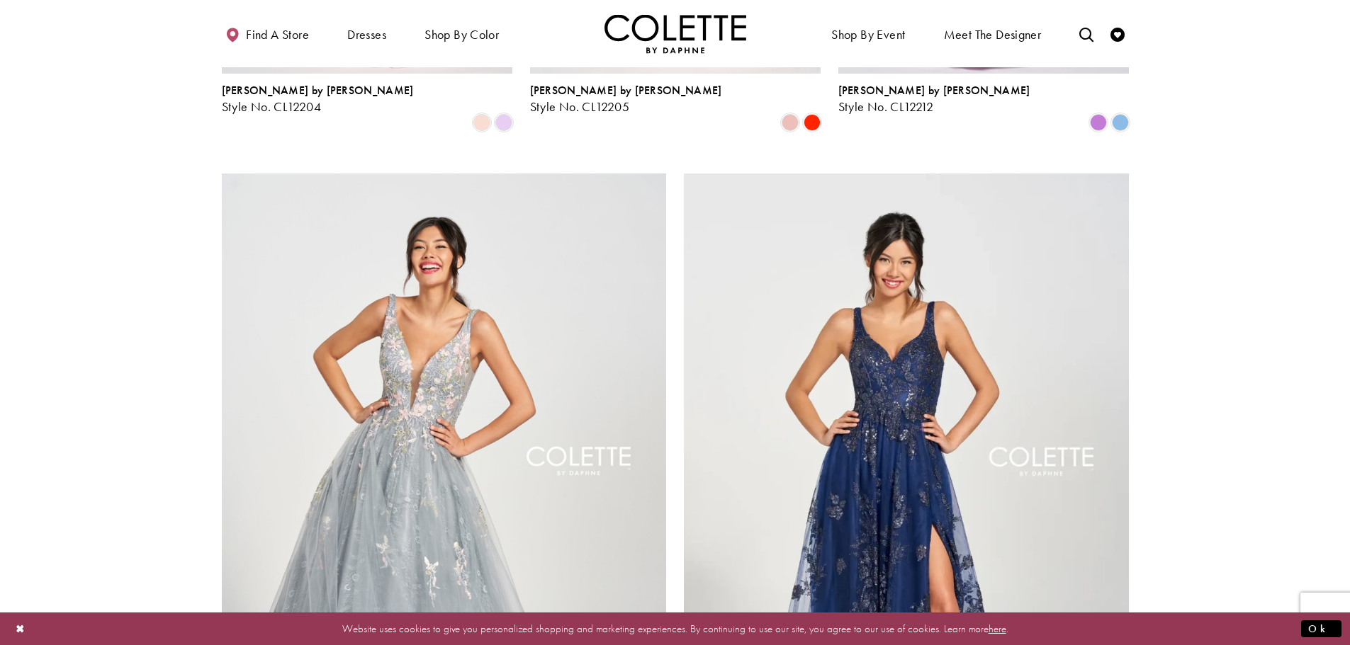
scroll to position [2630, 0]
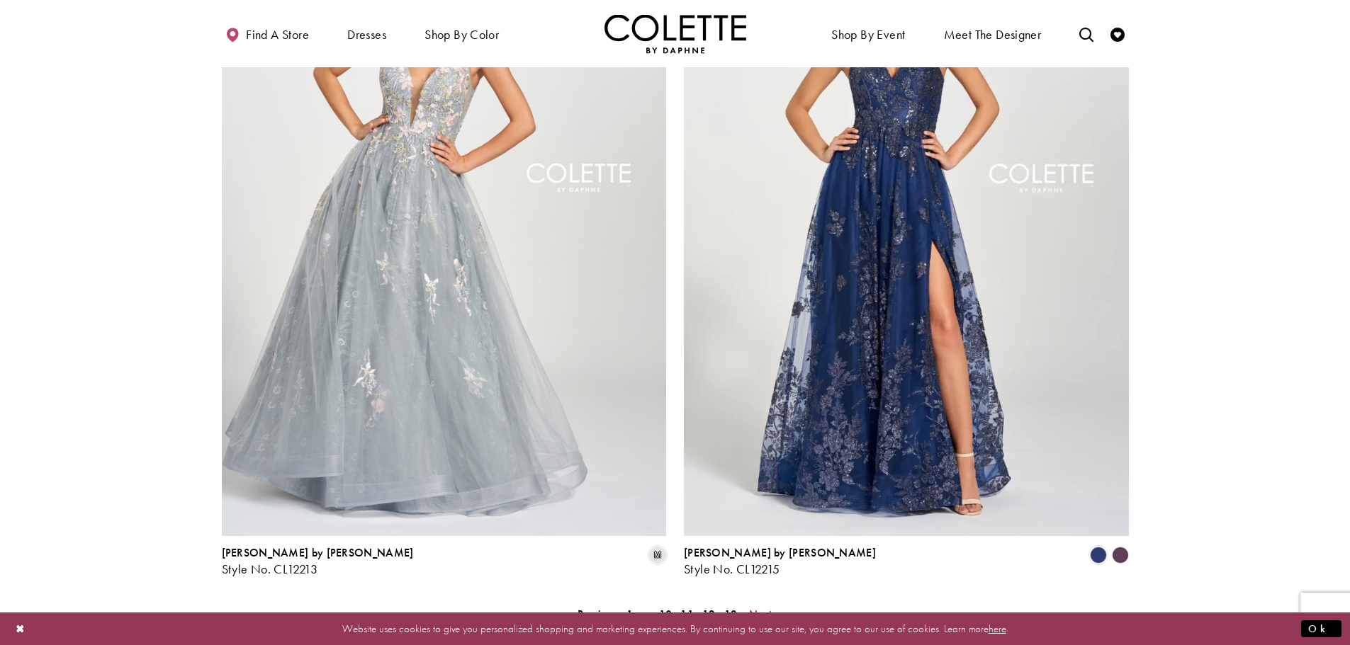
click at [764, 607] on span "Next" at bounding box center [760, 614] width 23 height 15
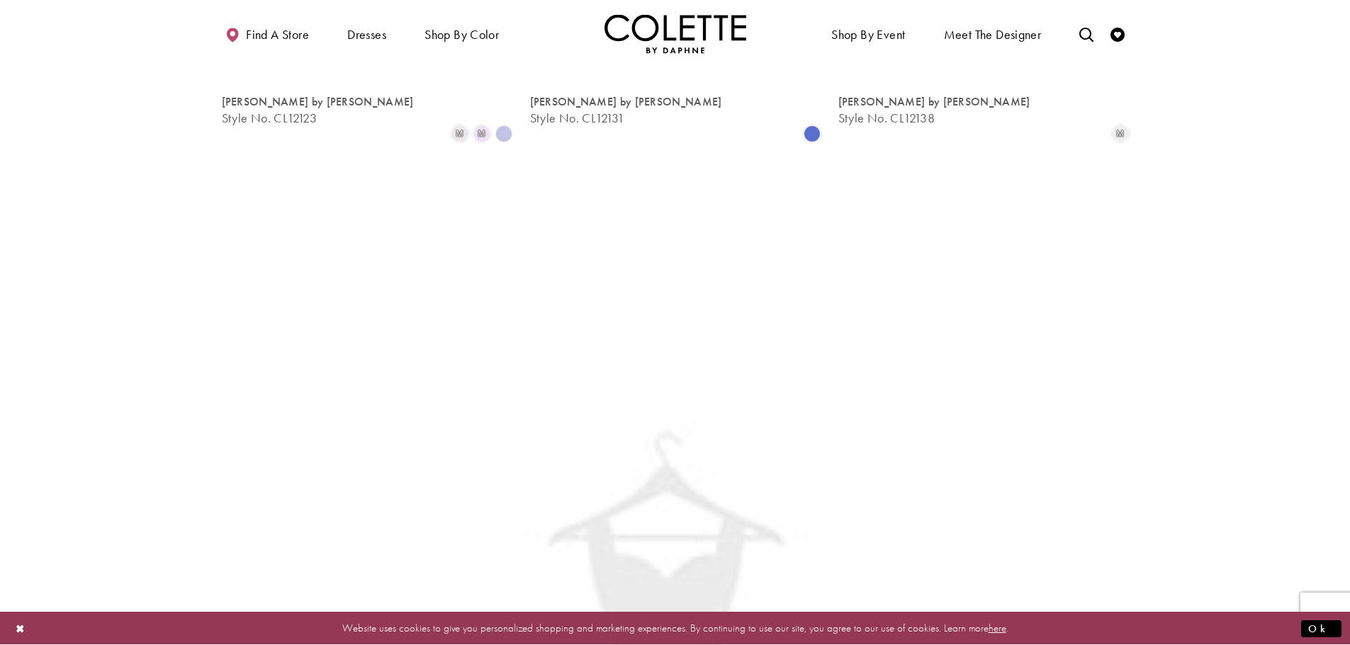
scroll to position [363, 0]
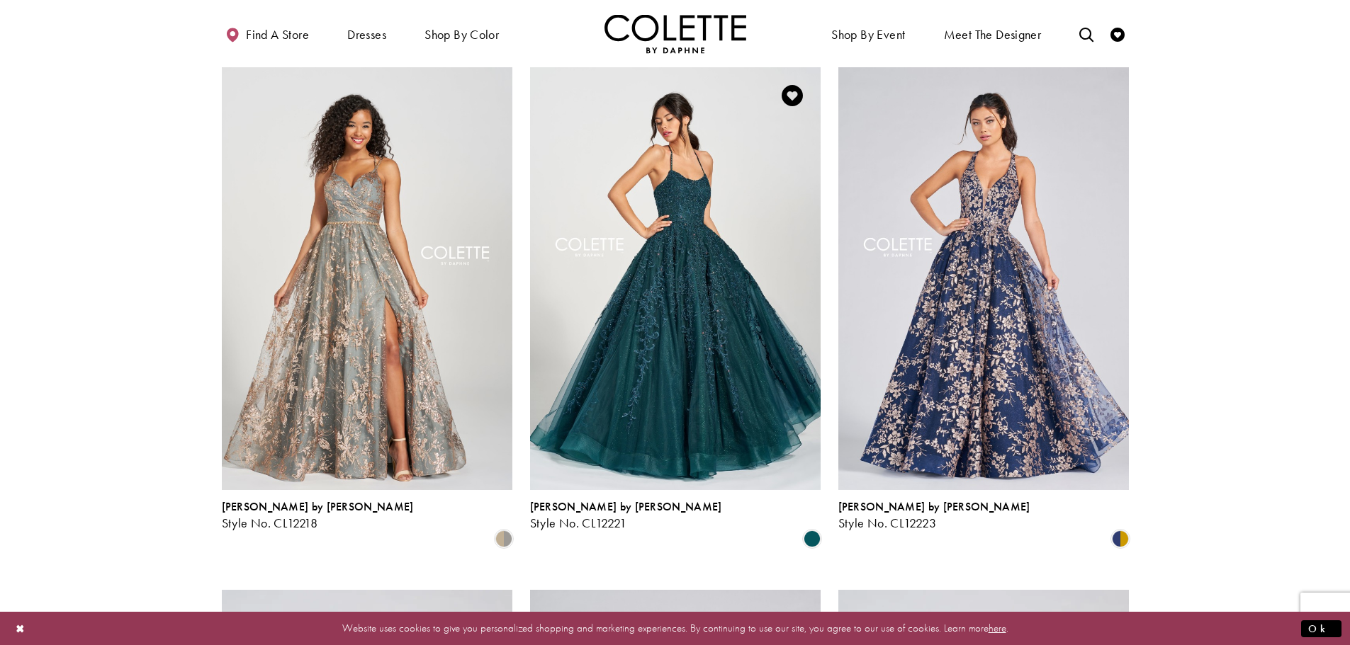
click at [717, 358] on img "Visit Colette by Daphne Style No. CL12221 Page" at bounding box center [675, 278] width 290 height 422
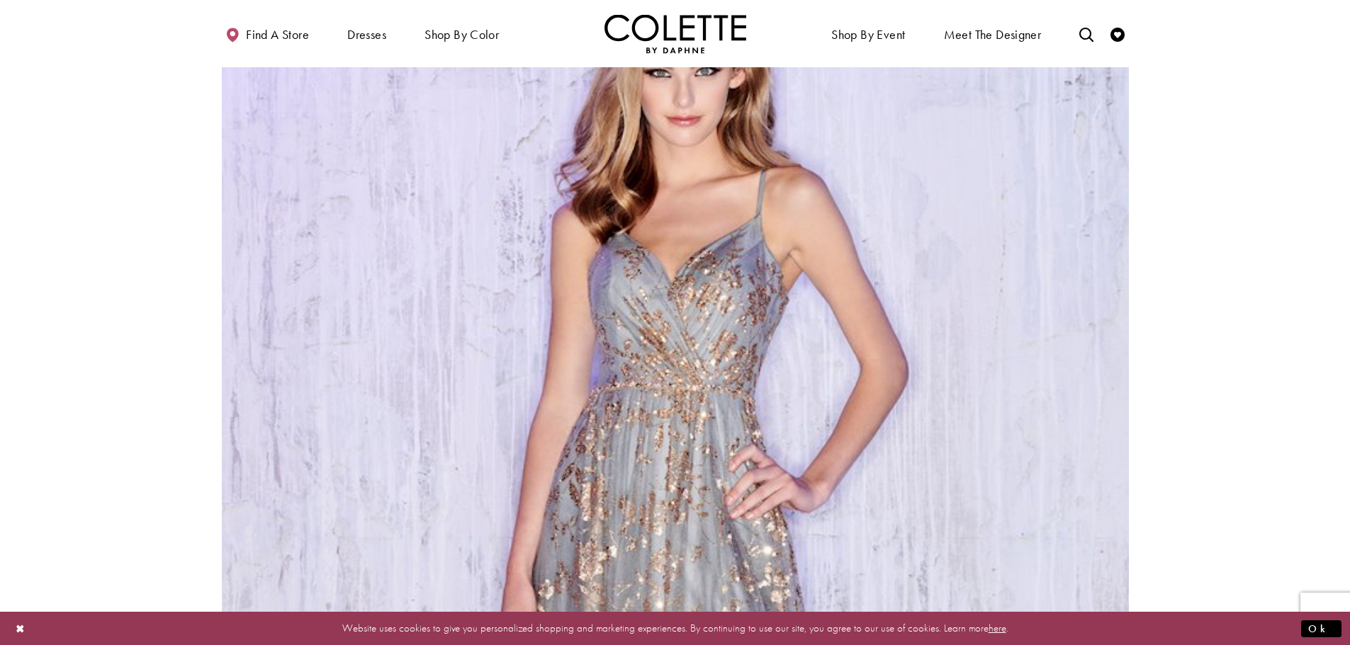
scroll to position [1993, 0]
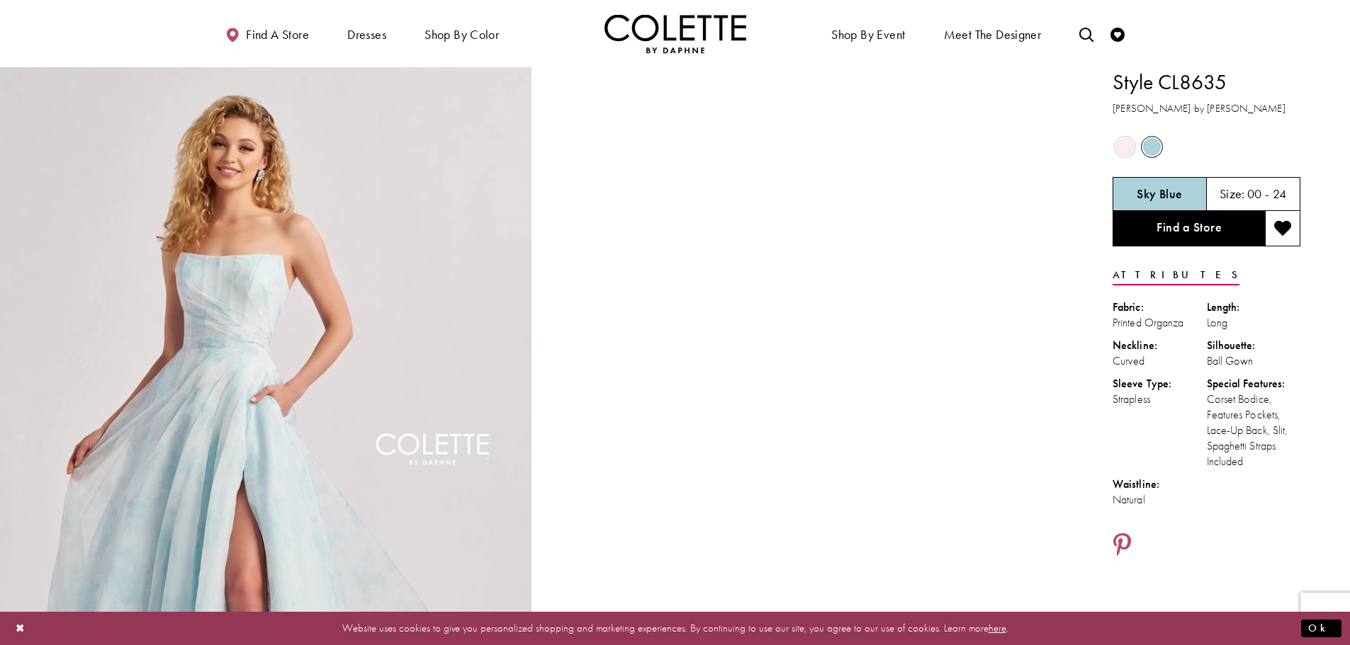
click at [1120, 145] on span "Product color controls state depends on size chosen" at bounding box center [1125, 147] width 18 height 18
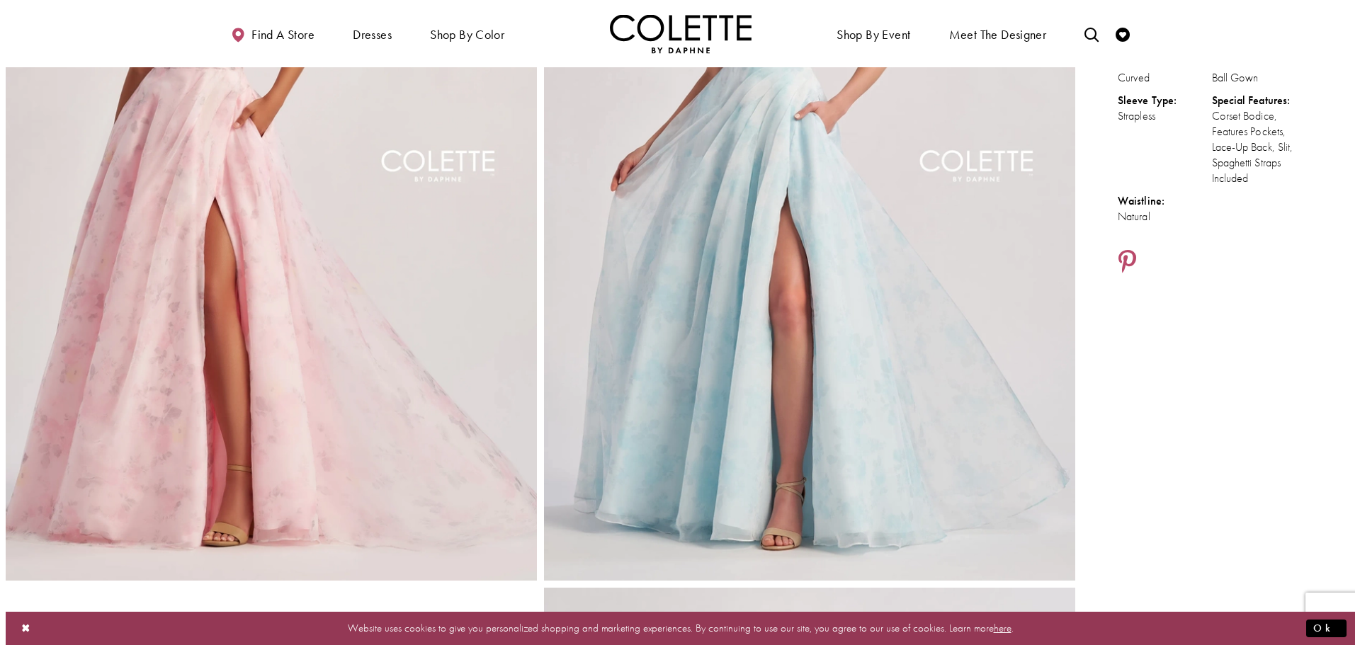
scroll to position [71, 0]
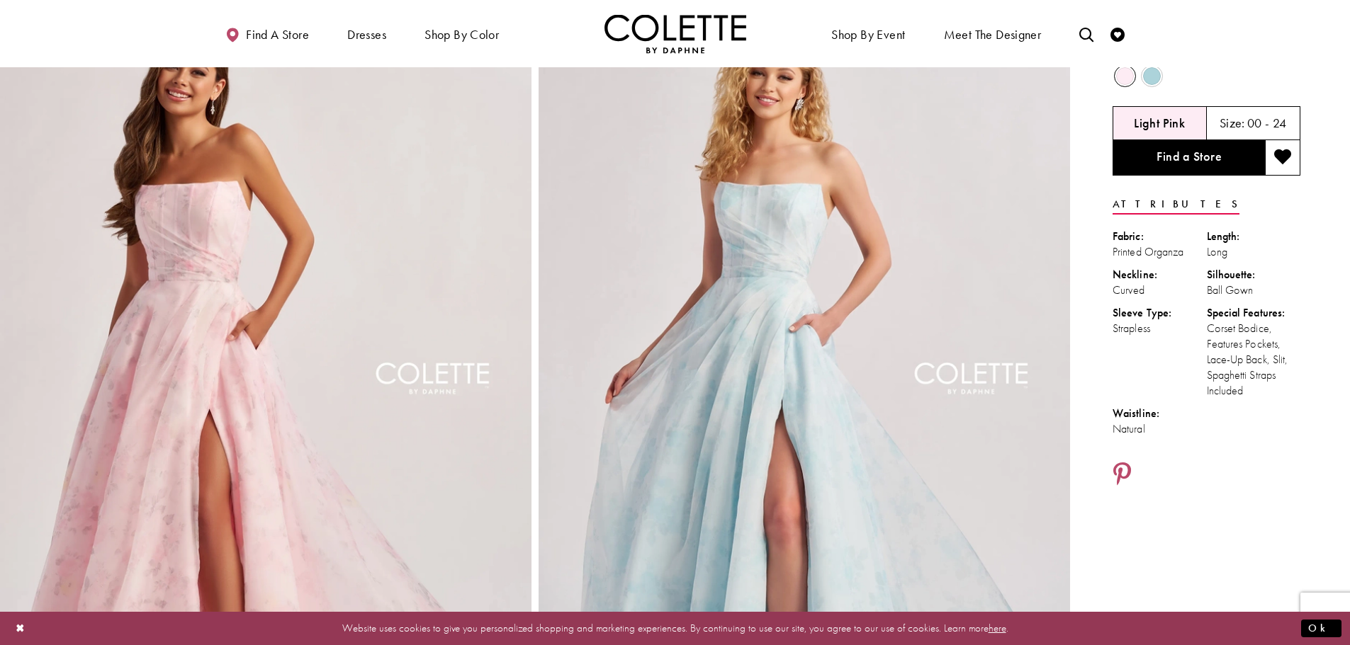
click at [805, 350] on img "Full size Style CL8635 Colette by Daphne #0 default Sky Blue frontface vertical…" at bounding box center [803, 394] width 531 height 797
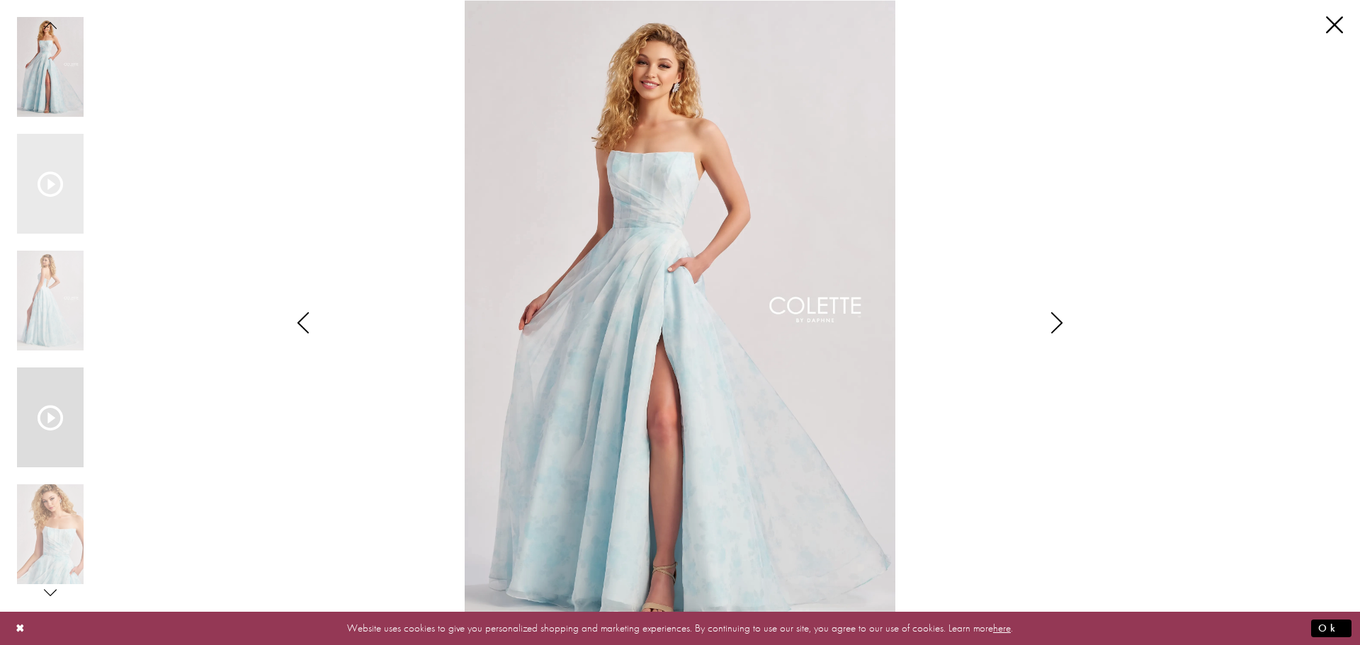
click at [54, 415] on icon "Scroll List" at bounding box center [51, 418] width 26 height 26
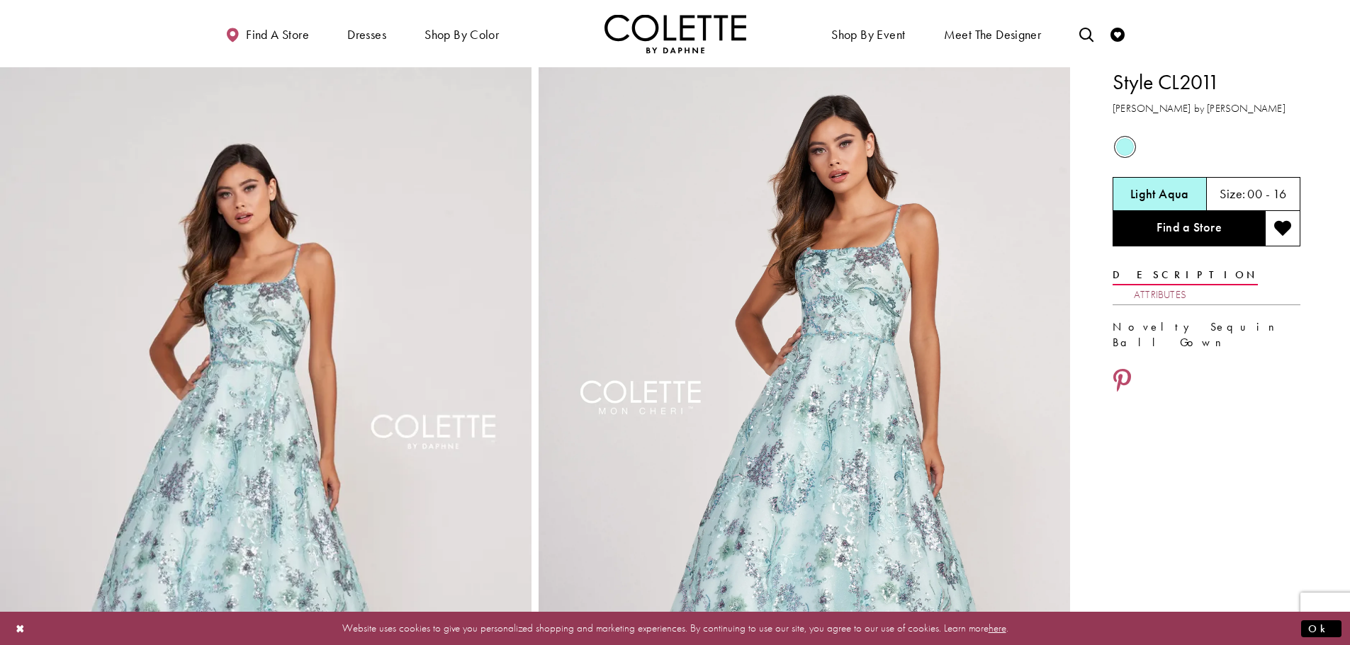
click at [1186, 285] on link "Attributes" at bounding box center [1160, 295] width 52 height 21
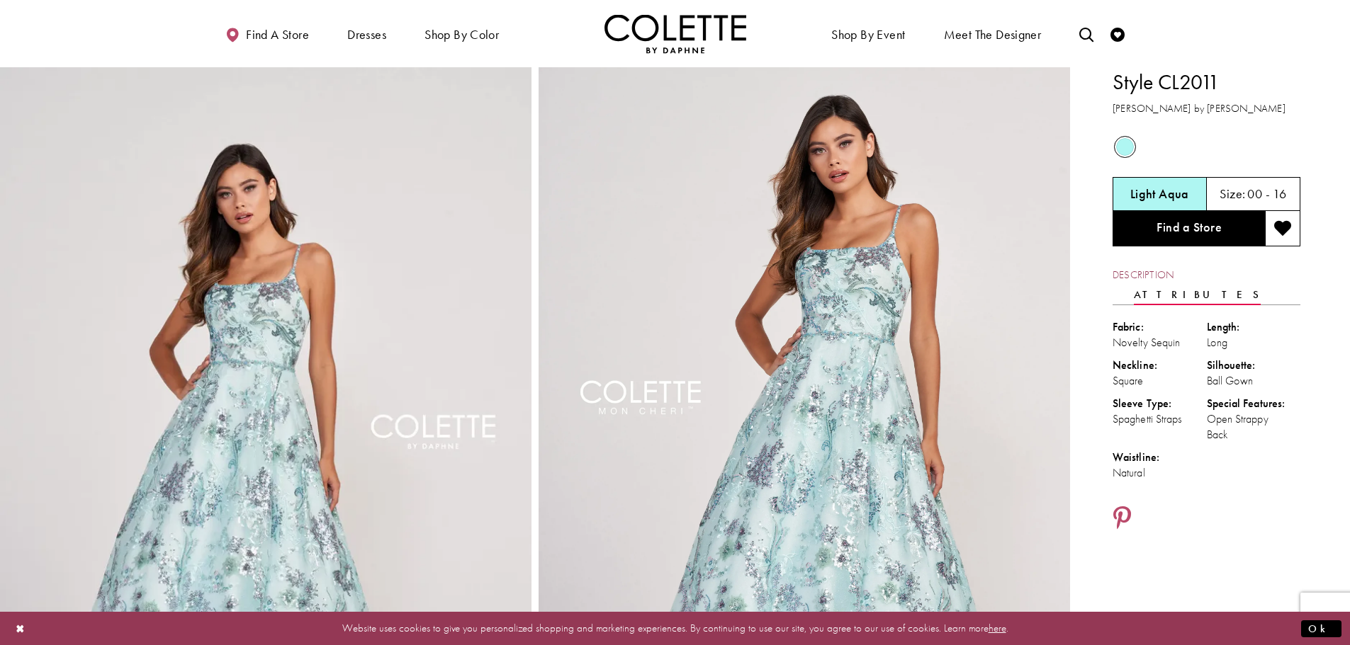
click at [1143, 274] on link "Description" at bounding box center [1142, 275] width 61 height 21
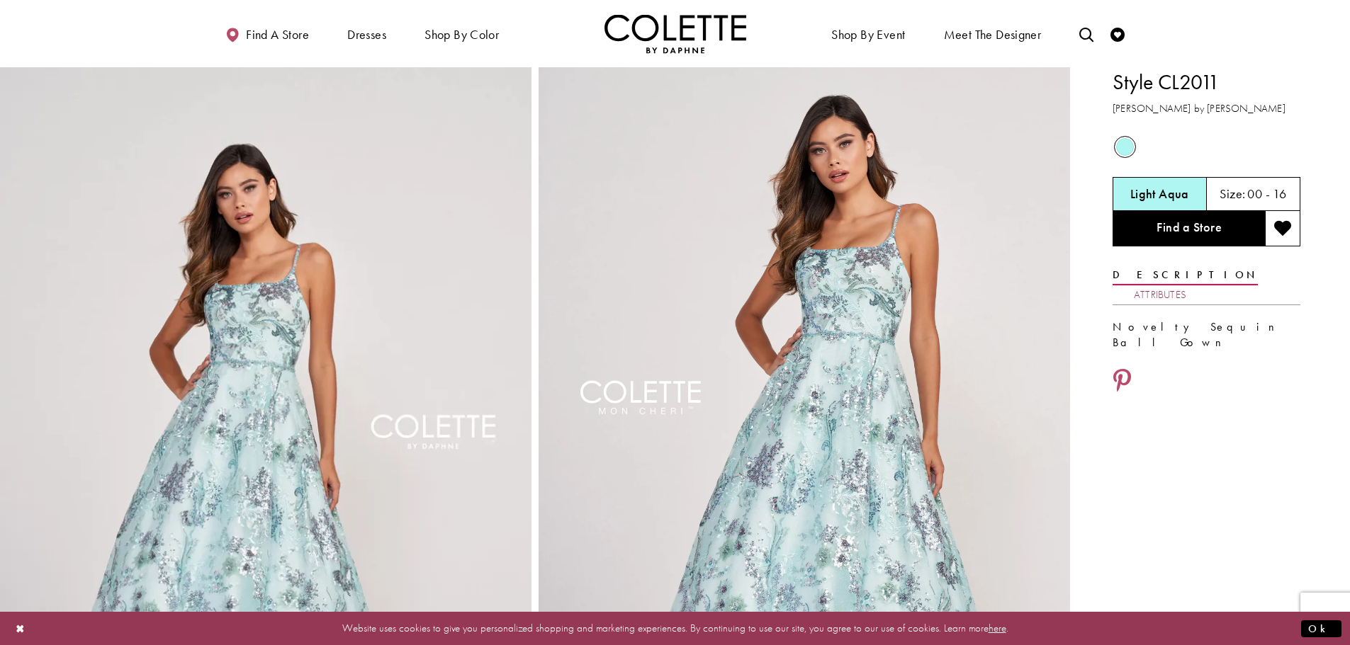
click at [1186, 285] on link "Attributes" at bounding box center [1160, 295] width 52 height 21
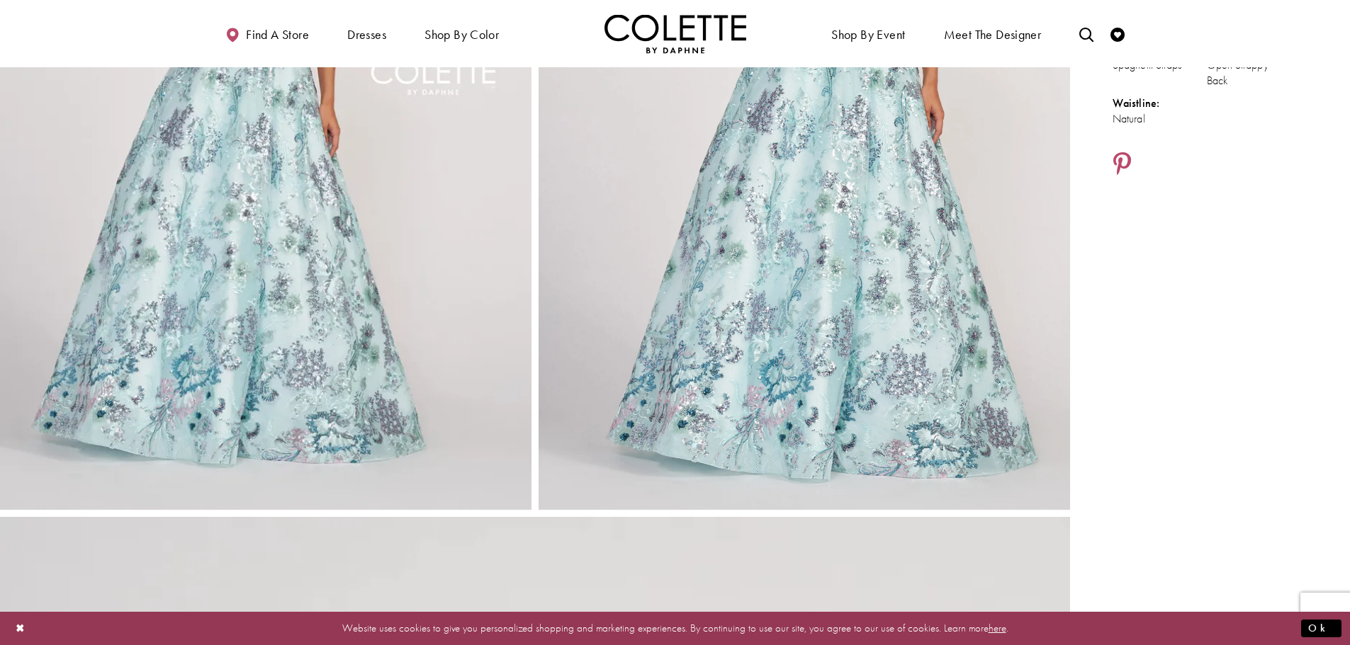
scroll to position [283, 0]
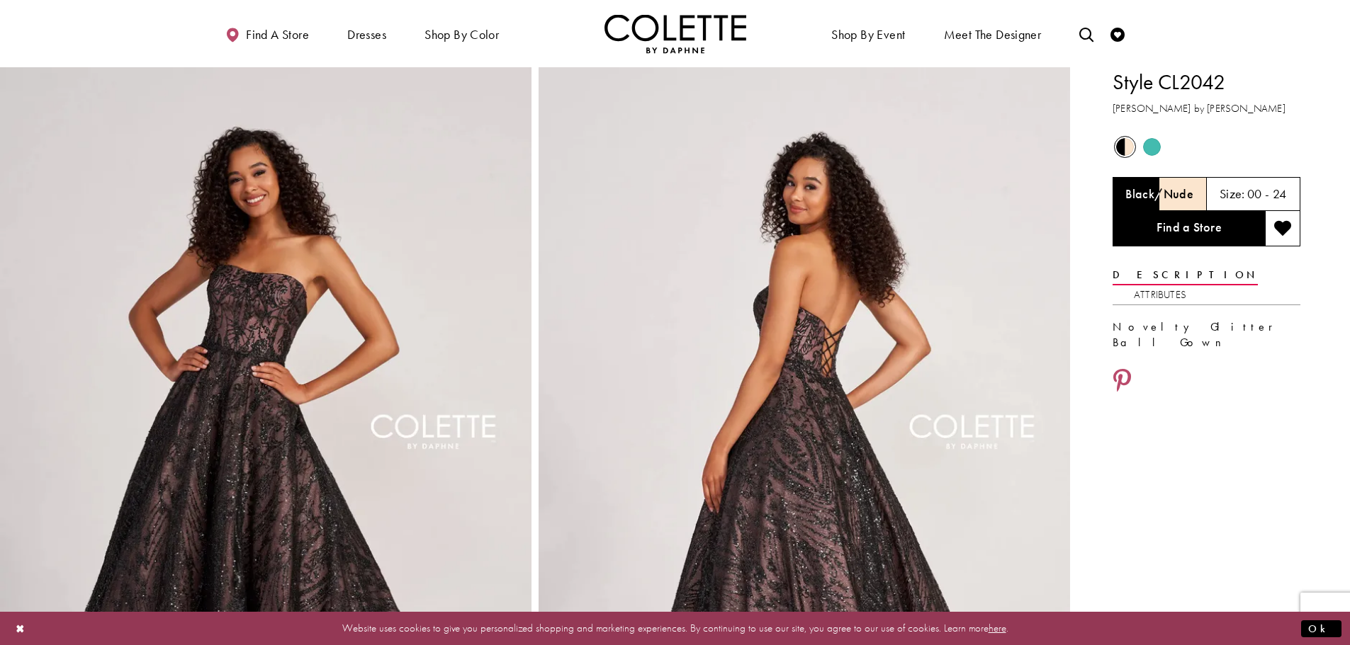
click at [1151, 139] on span "Product color controls state depends on size chosen" at bounding box center [1152, 147] width 18 height 18
click at [1151, 150] on span "Product color controls state depends on size chosen" at bounding box center [1152, 147] width 18 height 18
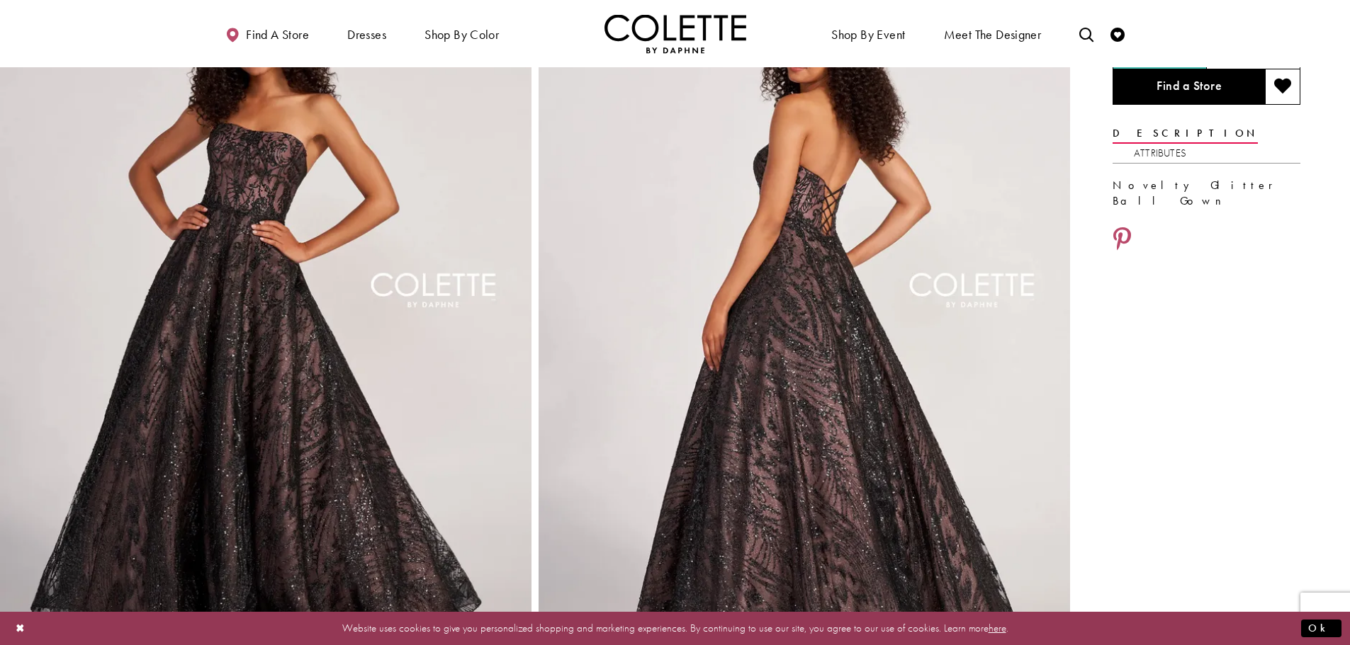
scroll to position [71, 0]
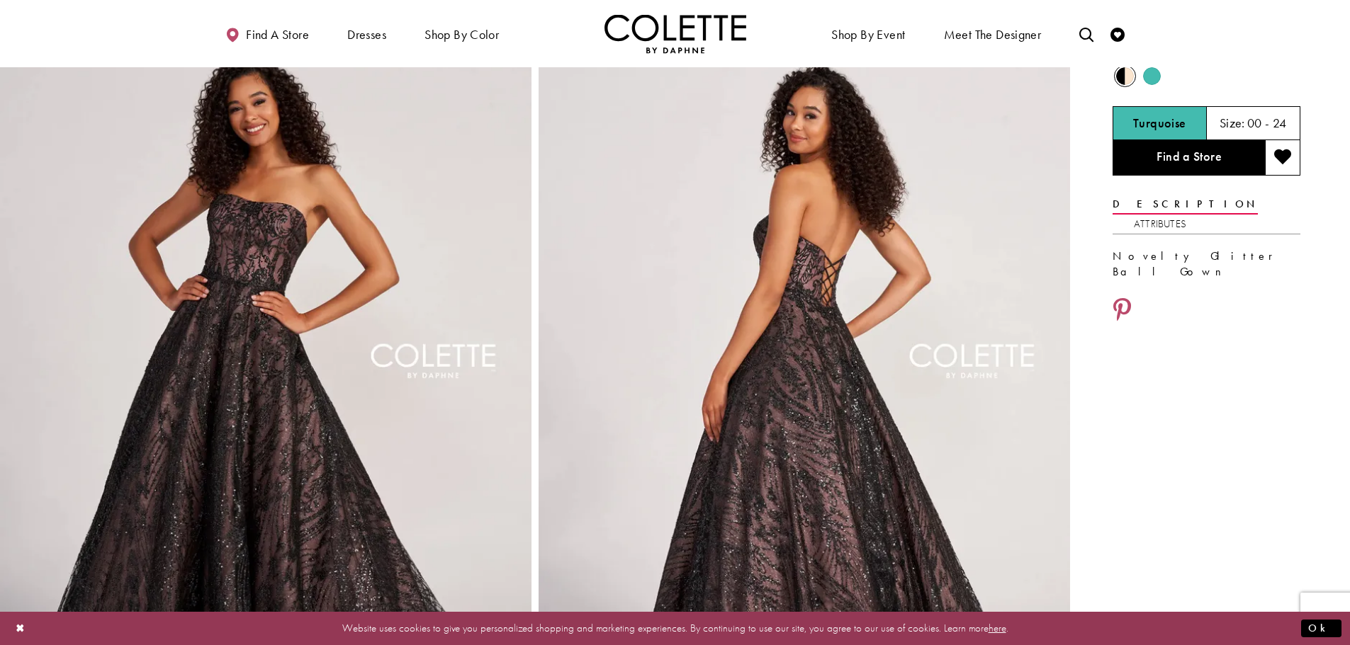
click at [1156, 77] on span "Product color controls state depends on size chosen" at bounding box center [1152, 76] width 18 height 18
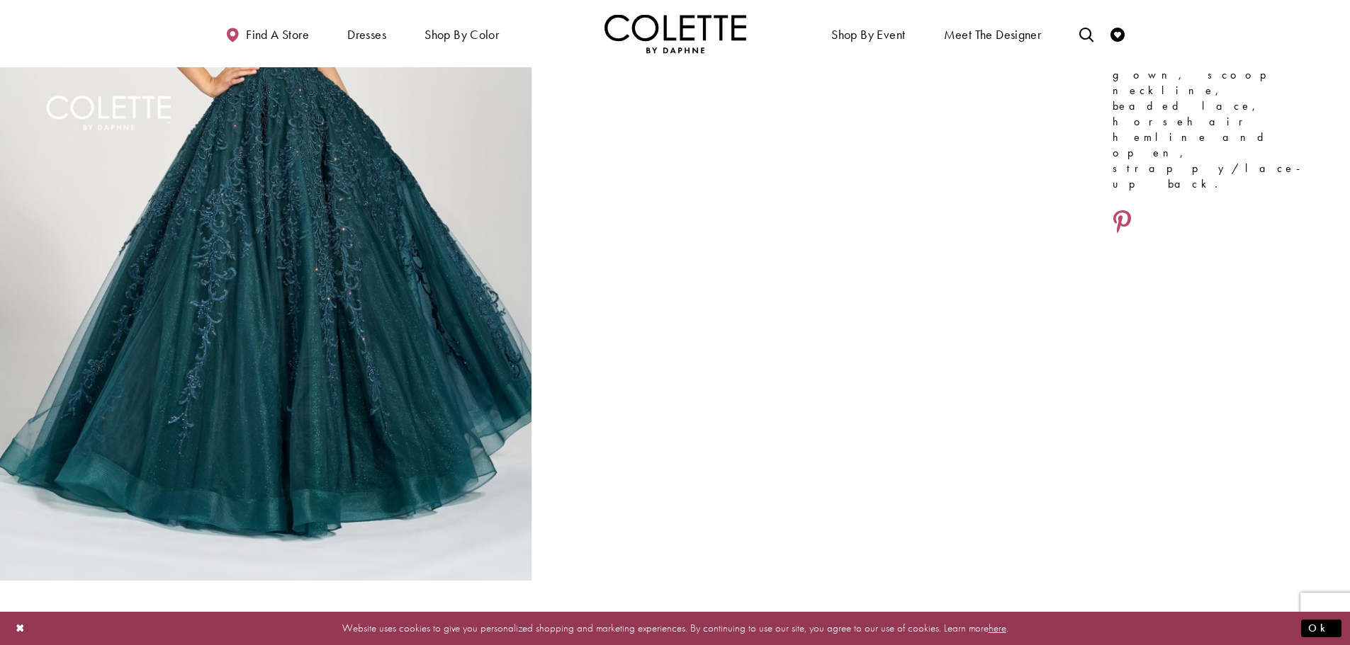
scroll to position [142, 0]
